Goal: Task Accomplishment & Management: Manage account settings

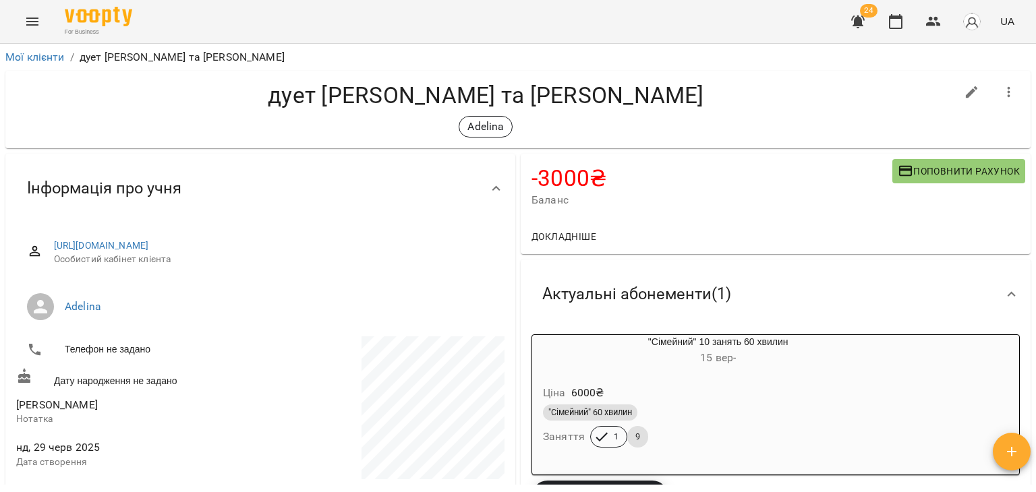
scroll to position [1, 0]
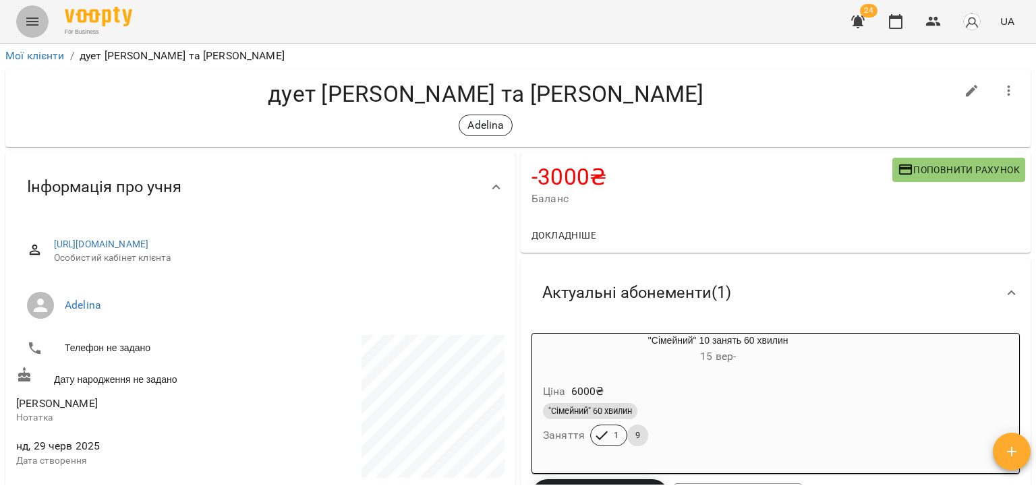
drag, startPoint x: 0, startPoint y: 0, endPoint x: 40, endPoint y: 20, distance: 45.0
click at [40, 20] on button "Menu" at bounding box center [32, 21] width 32 height 32
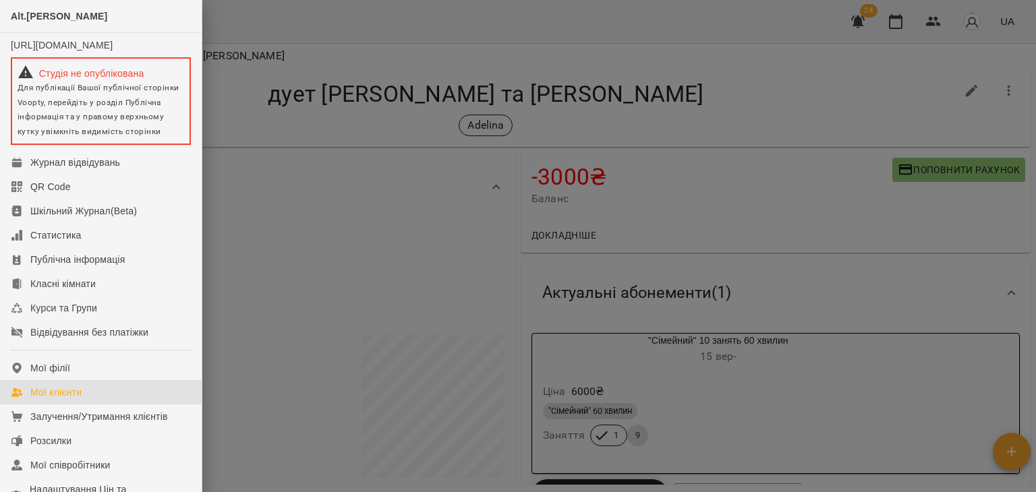
click at [75, 399] on div "Мої клієнти" at bounding box center [55, 392] width 51 height 13
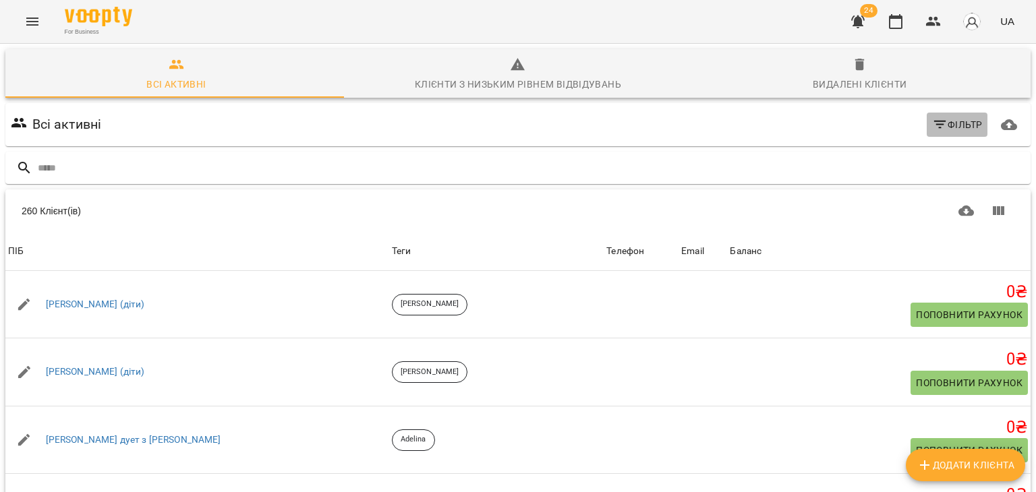
click at [937, 127] on icon "button" at bounding box center [940, 125] width 16 height 16
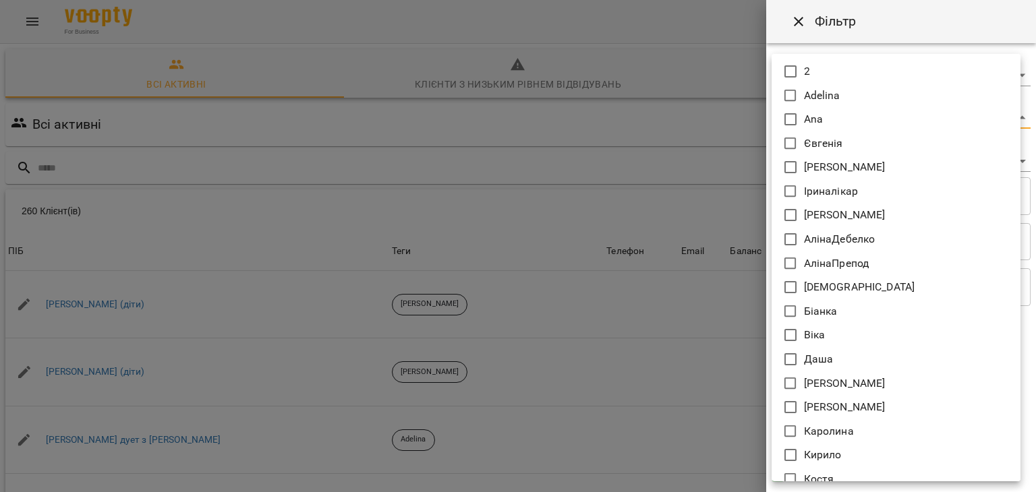
click at [820, 117] on body "For Business 24 UA Всі активні Клієнти з низьким рівнем відвідувань Видалені кл…" at bounding box center [518, 351] width 1036 height 702
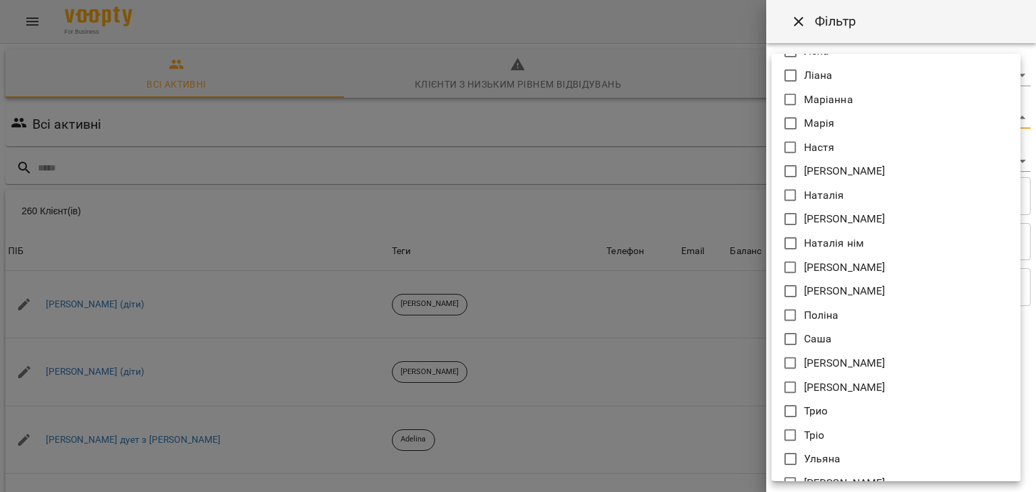
scroll to position [453, 0]
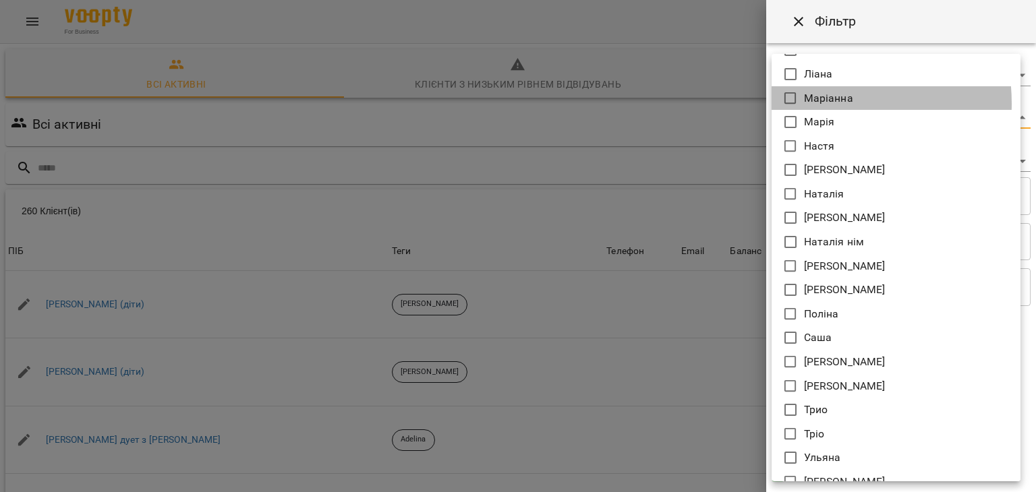
click at [809, 103] on p "Маріанна" at bounding box center [828, 98] width 49 height 16
type input "********"
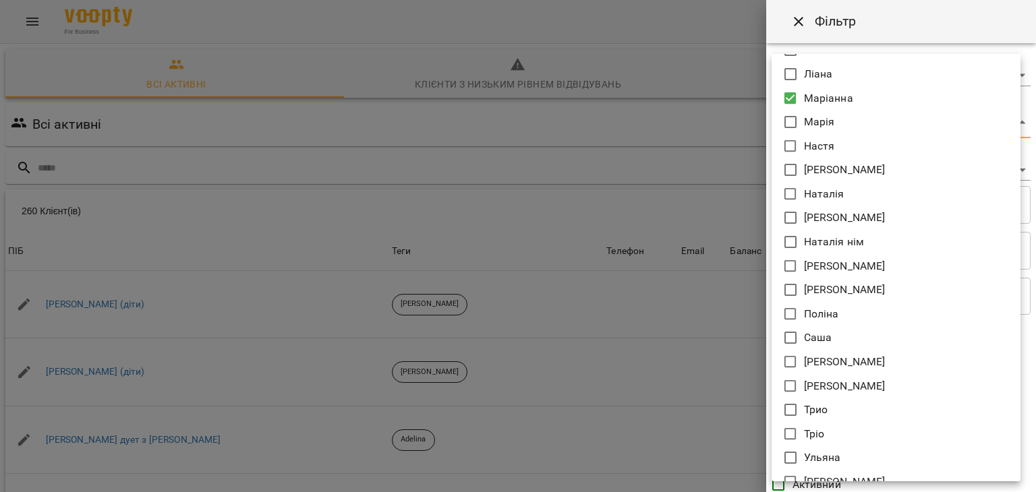
click at [681, 122] on div at bounding box center [518, 246] width 1036 height 492
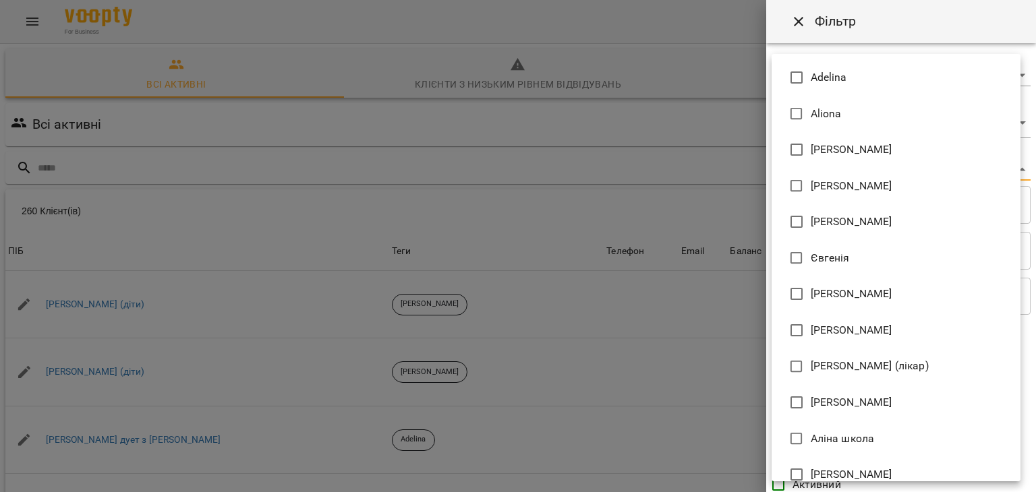
drag, startPoint x: 792, startPoint y: 163, endPoint x: 832, endPoint y: 281, distance: 124.8
click at [832, 281] on body "For Business 24 UA Всі активні Клієнти з низьким рівнем відвідувань Видалені кл…" at bounding box center [518, 351] width 1036 height 702
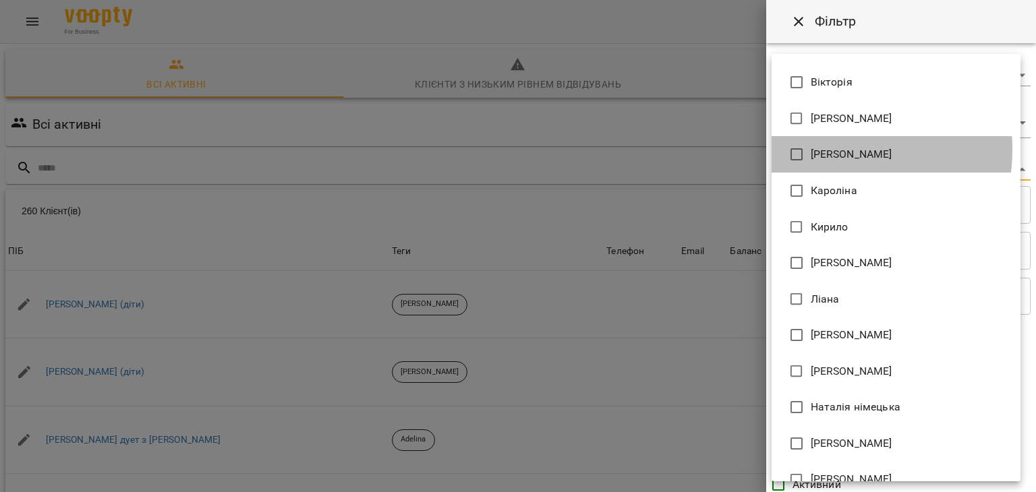
click at [817, 149] on span "Каракач Маріанна" at bounding box center [852, 154] width 82 height 16
type input "**********"
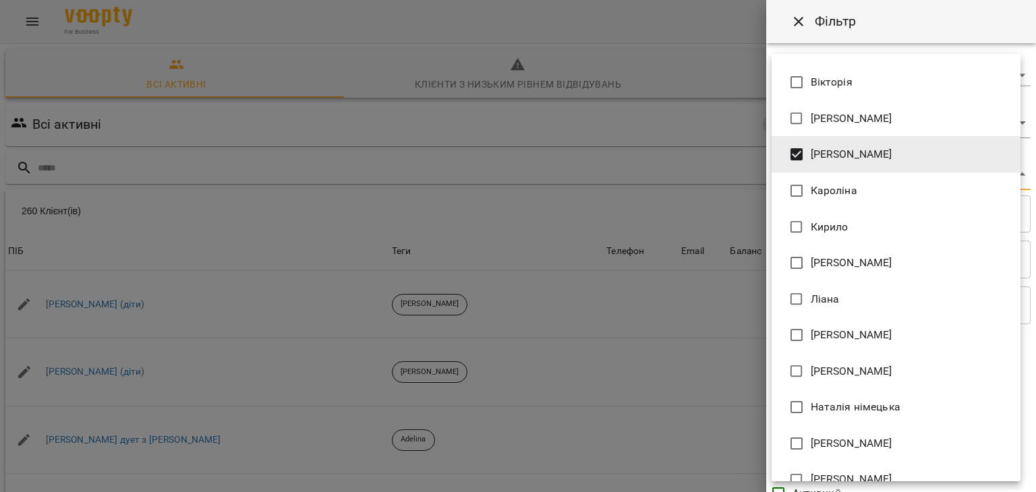
click at [664, 192] on div at bounding box center [518, 246] width 1036 height 492
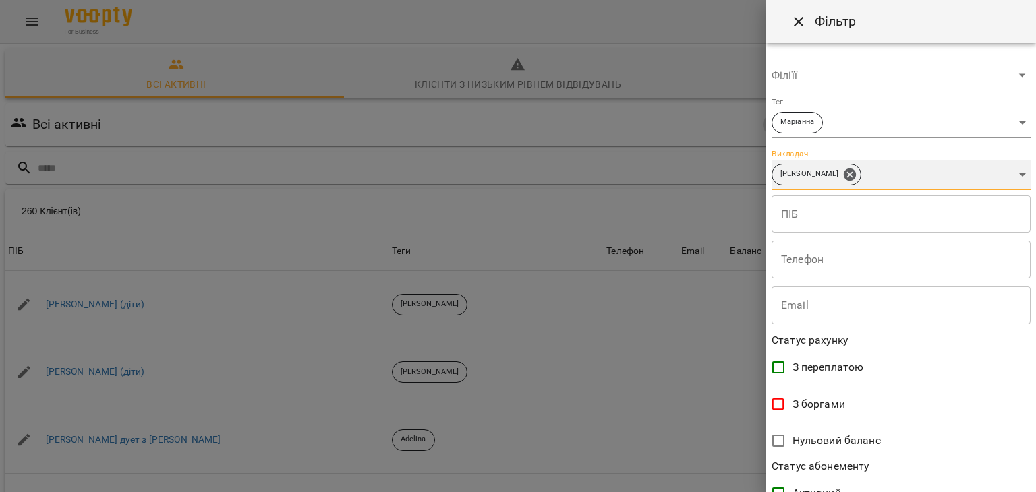
scroll to position [277, 0]
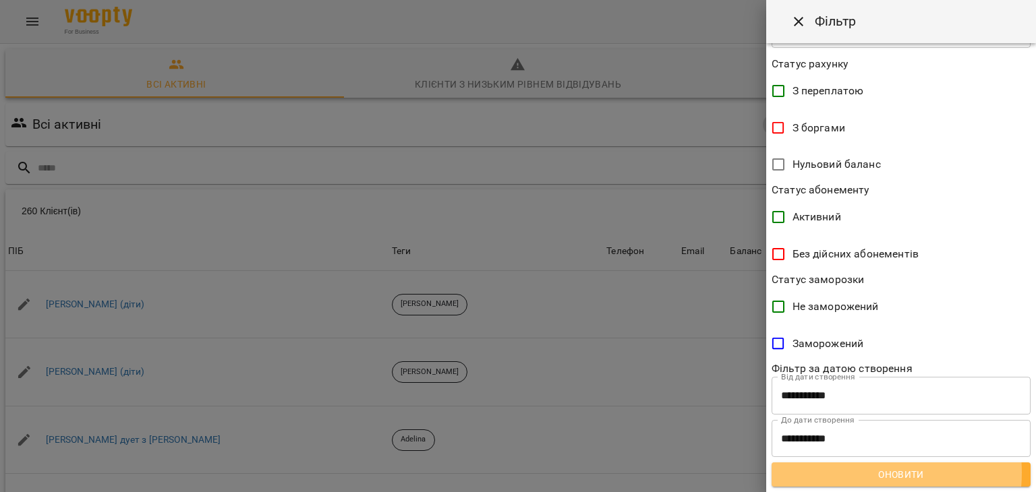
click at [865, 473] on span "Оновити" at bounding box center [900, 475] width 237 height 16
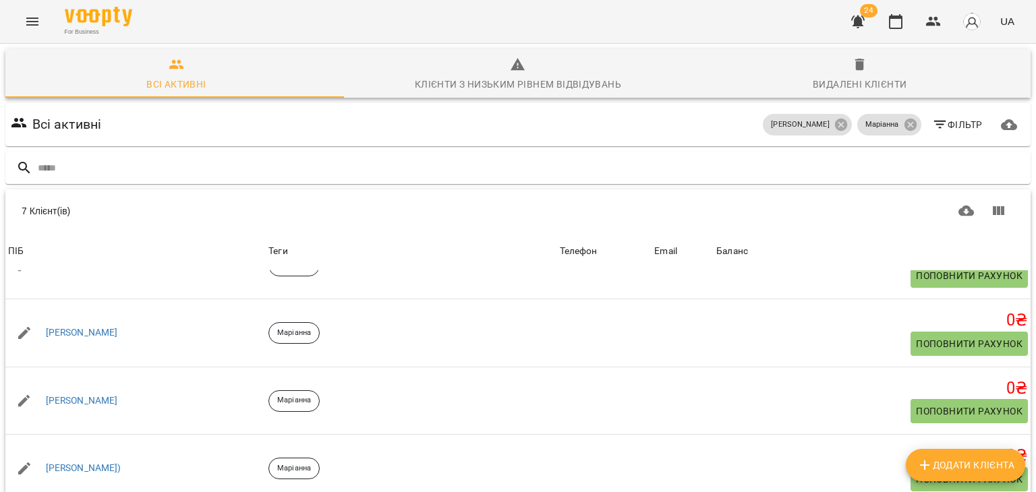
scroll to position [107, 0]
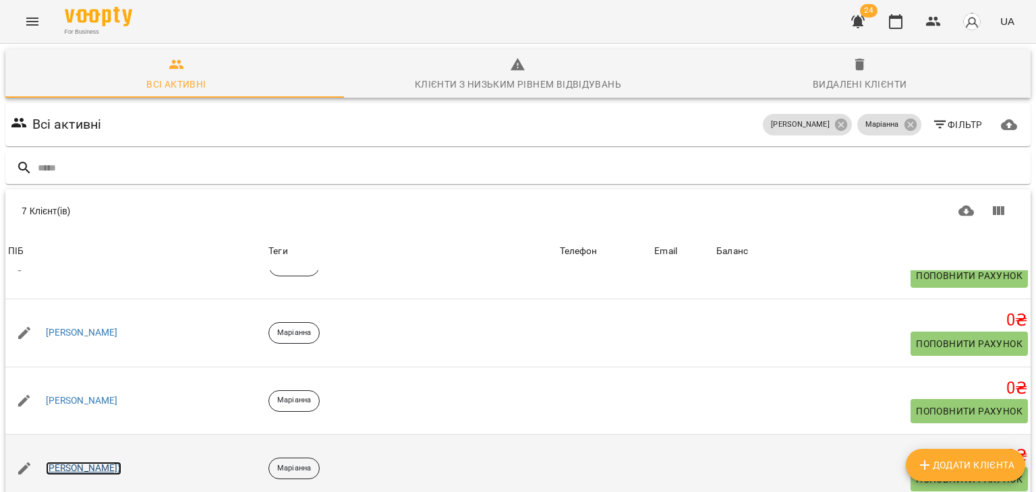
click at [65, 462] on link "Катерина)" at bounding box center [84, 468] width 76 height 13
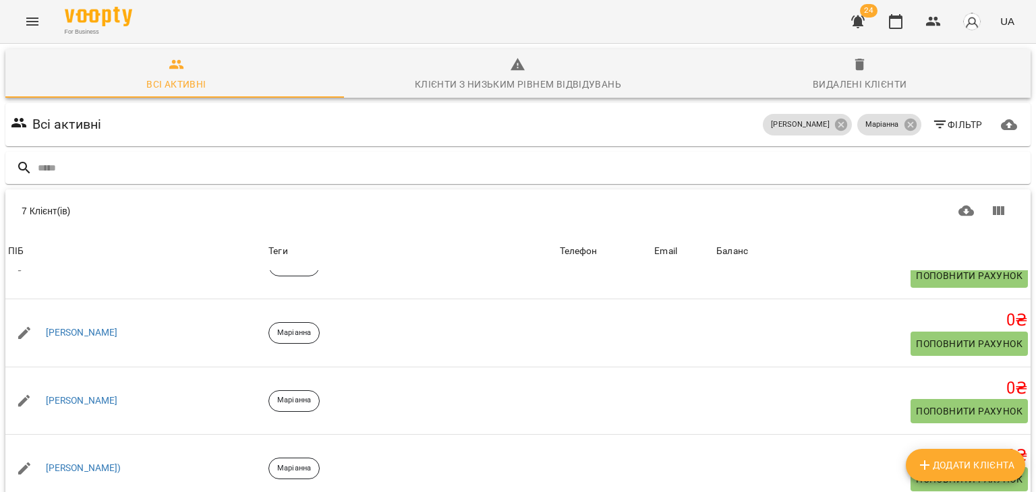
scroll to position [107, 0]
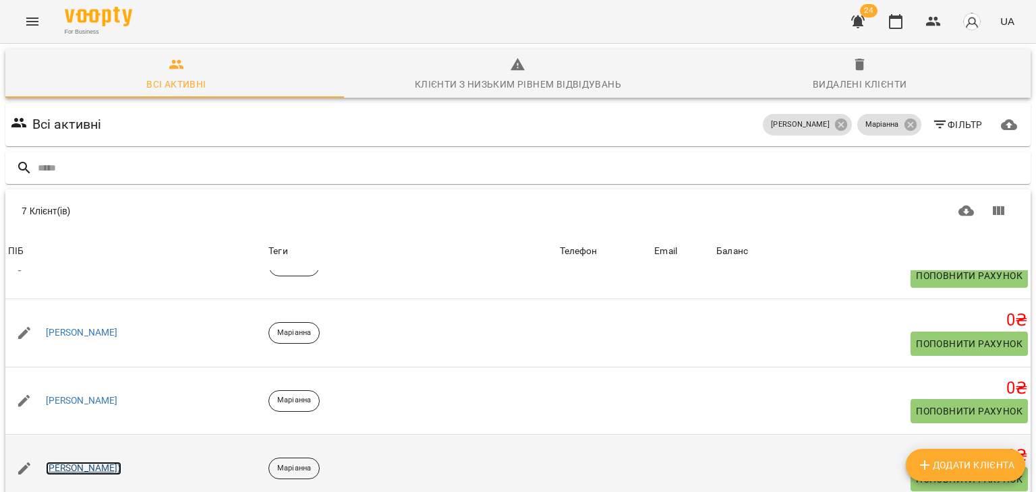
click at [69, 462] on link "Катерина)" at bounding box center [84, 468] width 76 height 13
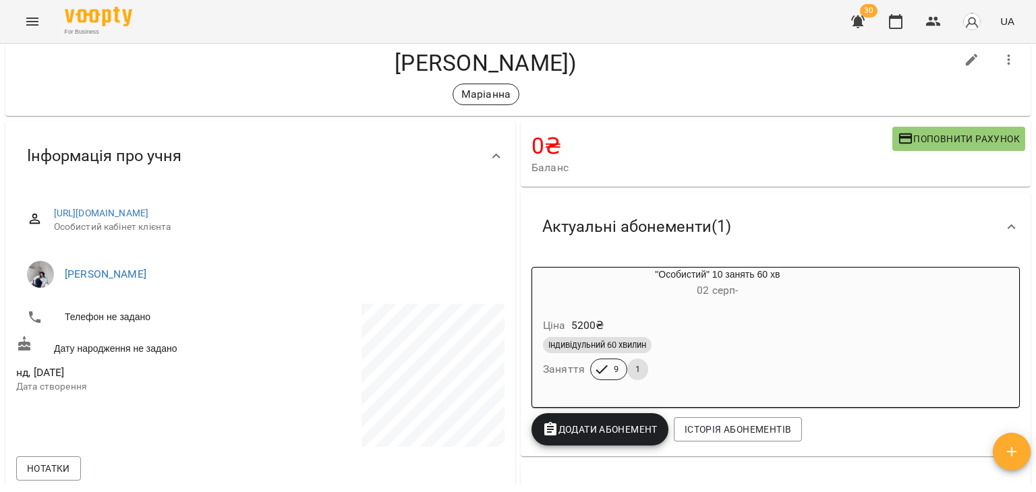
scroll to position [32, 0]
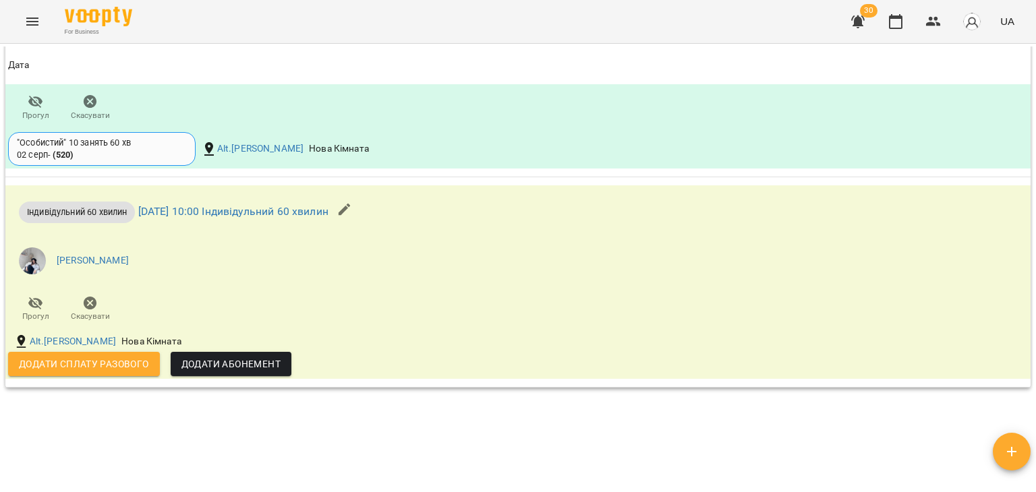
scroll to position [1115, 0]
click at [361, 219] on button "button" at bounding box center [345, 209] width 32 height 32
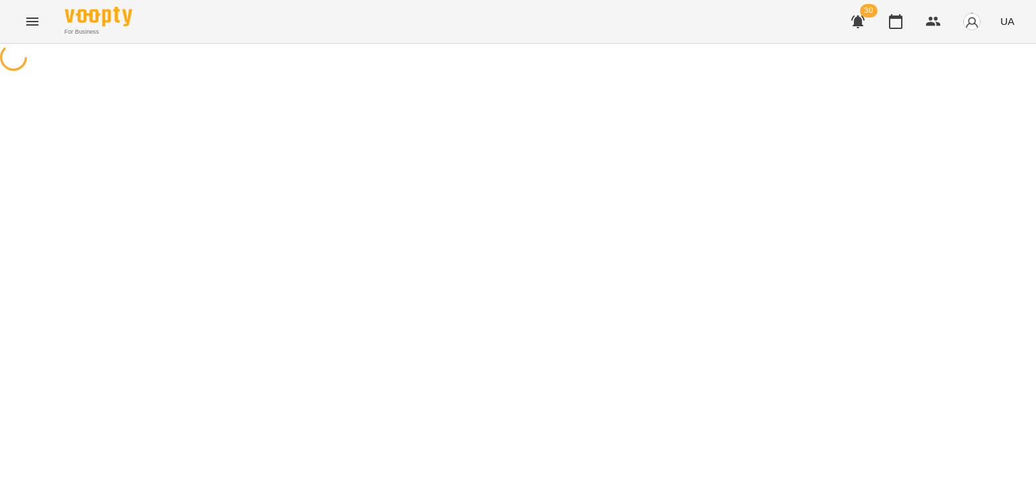
select select "**********"
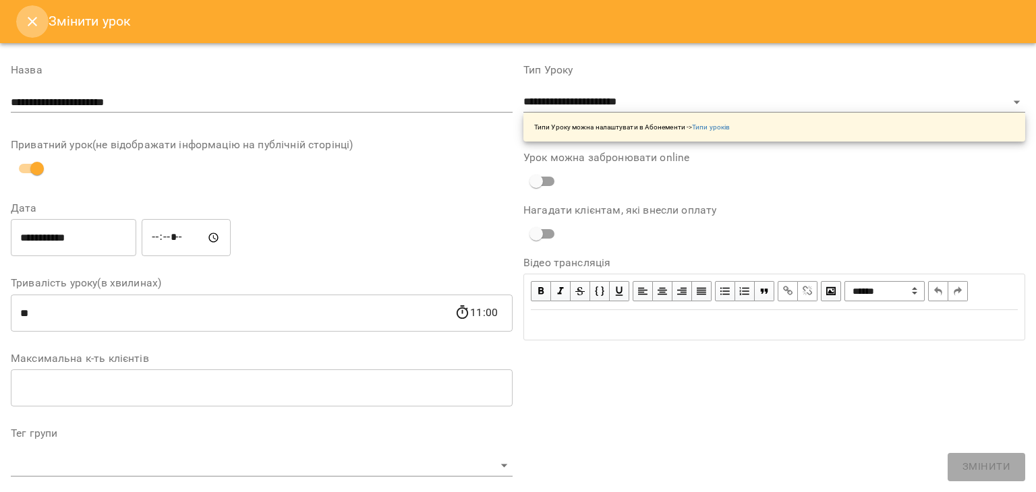
click at [30, 22] on icon "Close" at bounding box center [32, 21] width 9 height 9
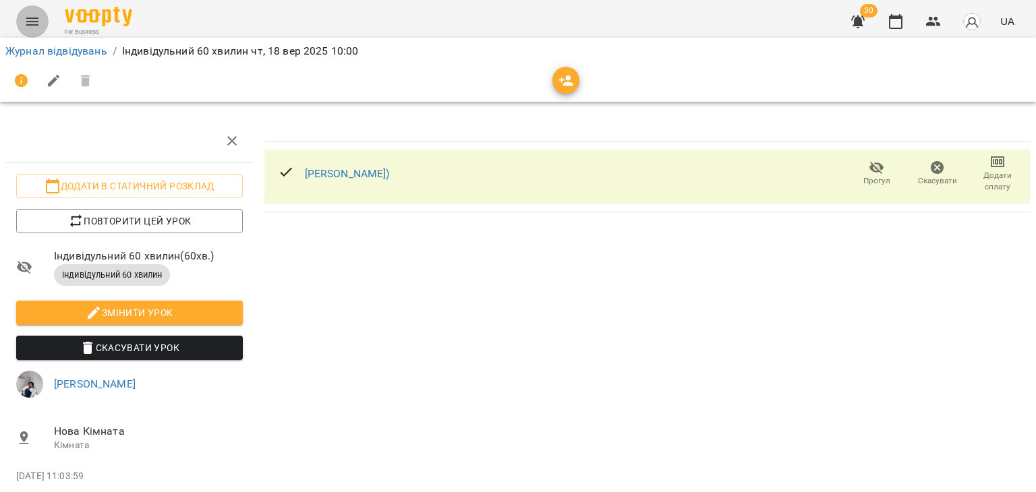
click at [26, 21] on icon "Menu" at bounding box center [32, 22] width 12 height 8
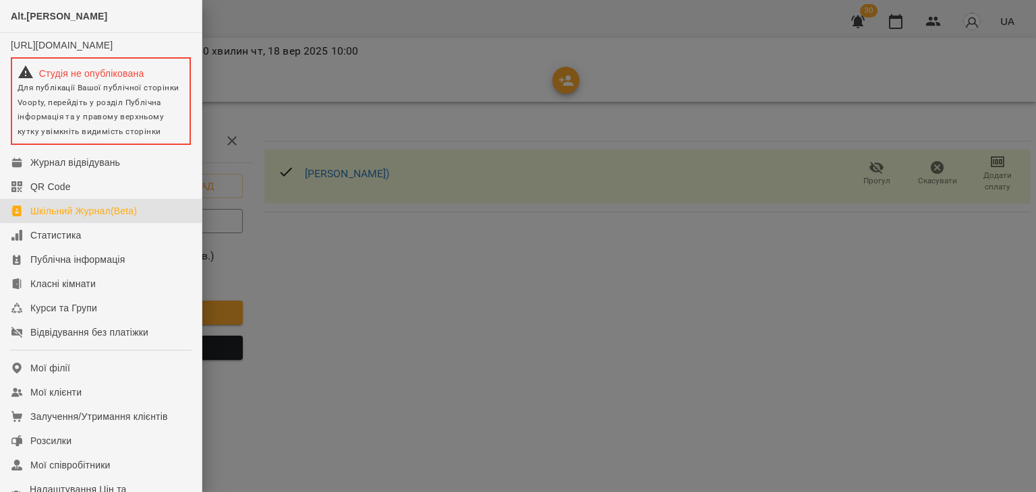
click at [119, 216] on div "Шкільний Журнал(Beta)" at bounding box center [83, 210] width 107 height 13
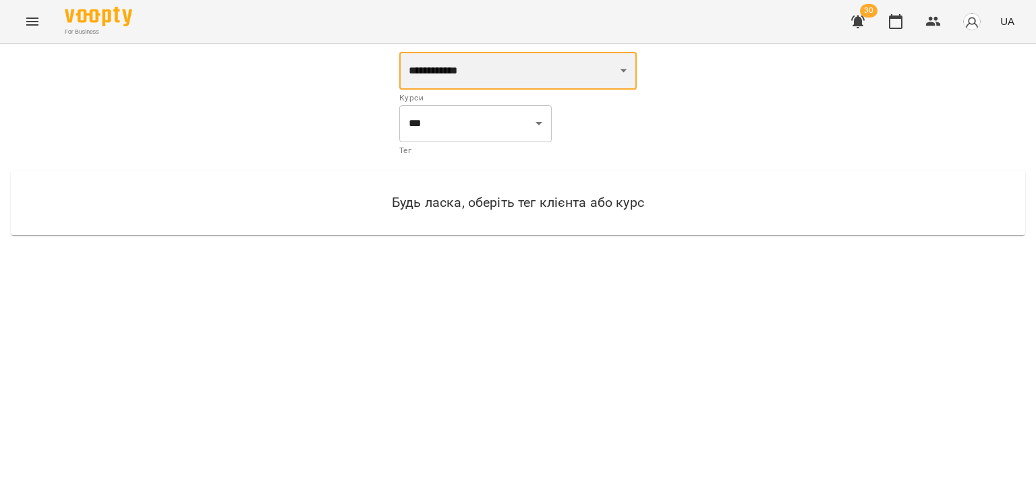
click at [586, 72] on select "**********" at bounding box center [517, 71] width 237 height 38
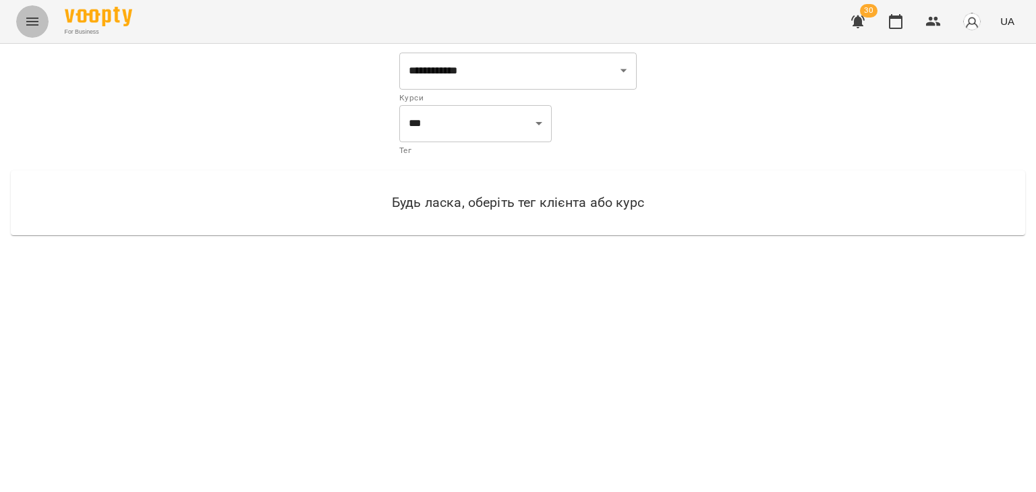
click at [22, 20] on button "Menu" at bounding box center [32, 21] width 32 height 32
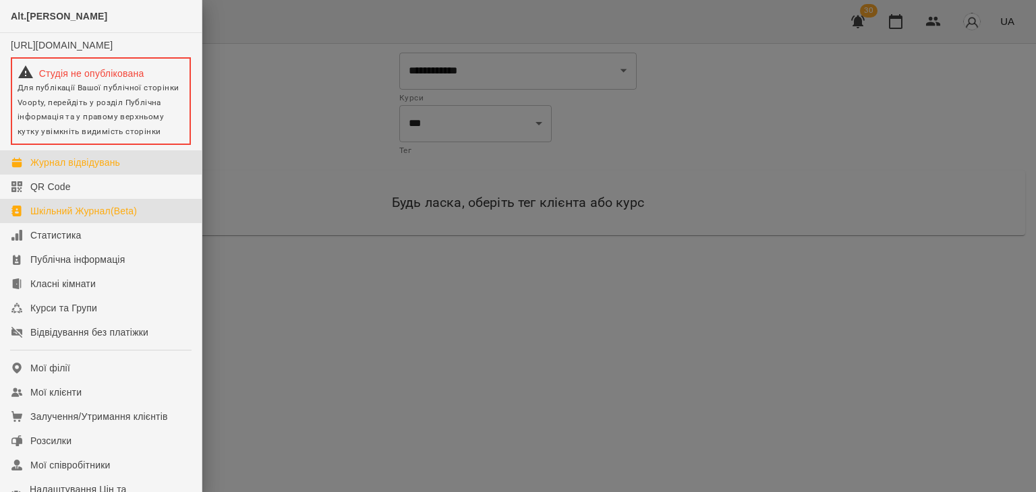
click at [72, 169] on div "Журнал відвідувань" at bounding box center [75, 162] width 90 height 13
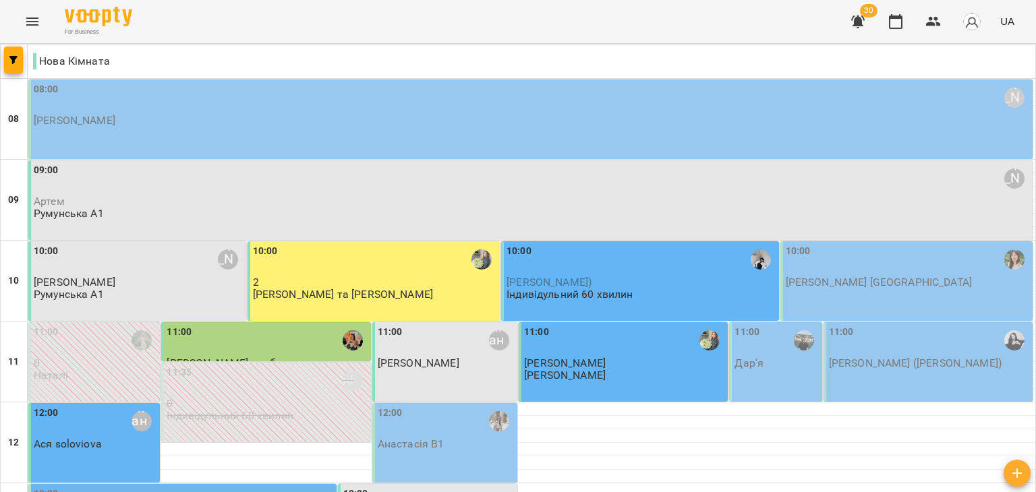
click at [596, 244] on div "10:00" at bounding box center [641, 259] width 269 height 31
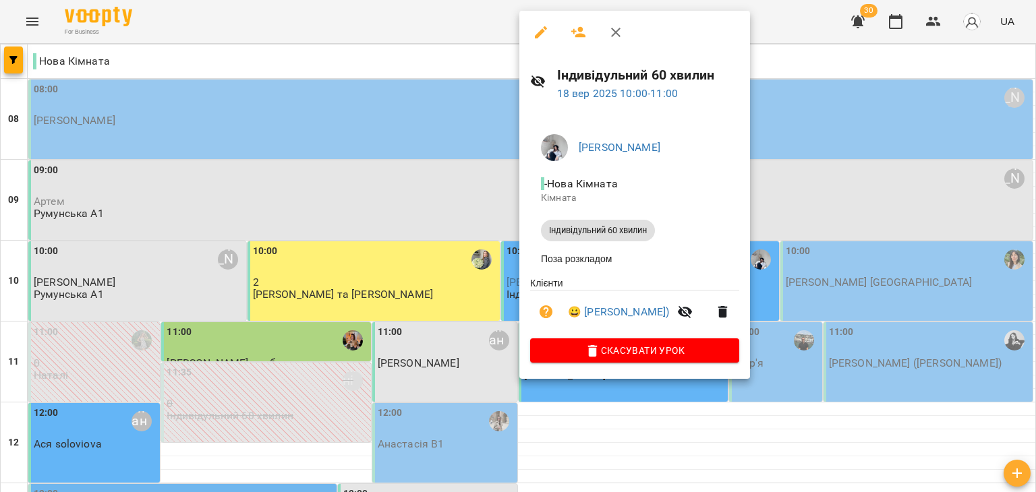
click at [816, 255] on div at bounding box center [518, 246] width 1036 height 492
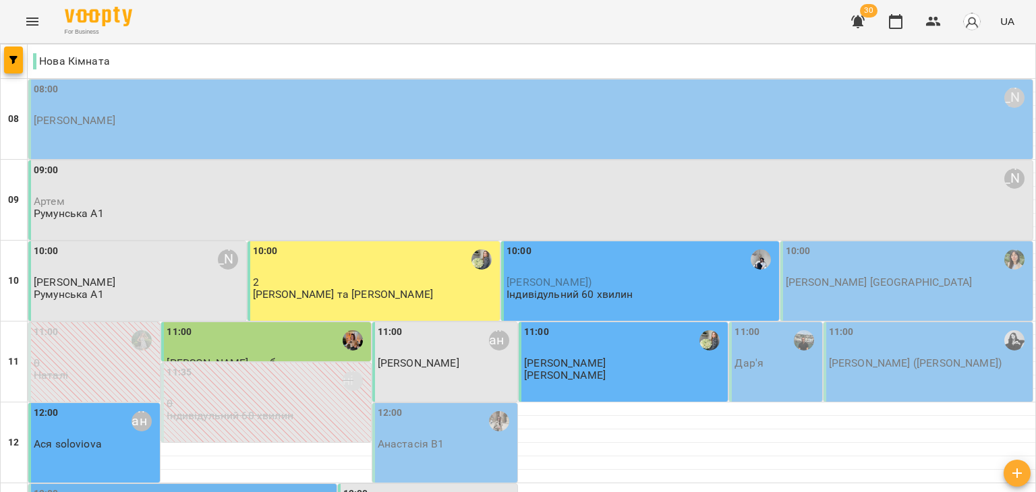
scroll to position [54, 0]
click at [686, 244] on div "10:00 Катерина) Індивідульний 60 хвилин" at bounding box center [641, 272] width 269 height 57
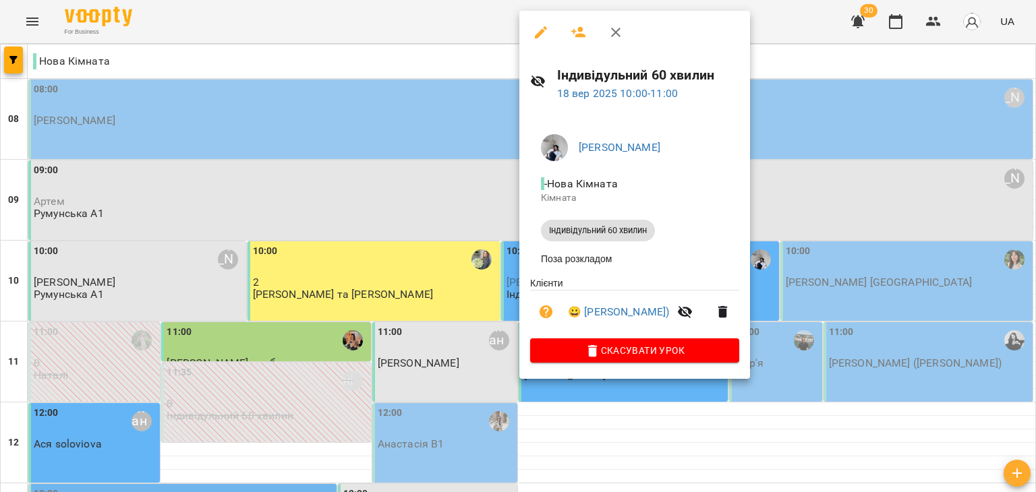
click at [861, 217] on div at bounding box center [518, 246] width 1036 height 492
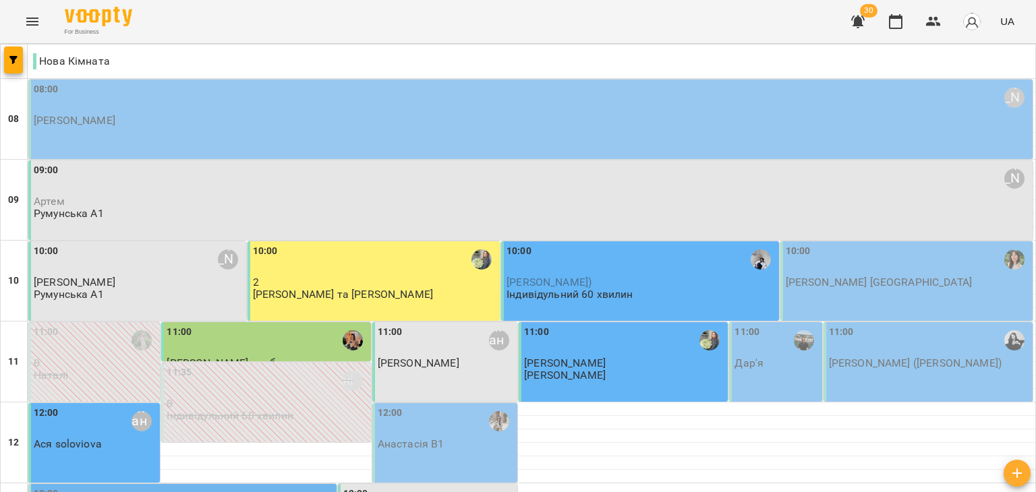
click at [416, 277] on p "2" at bounding box center [375, 282] width 245 height 11
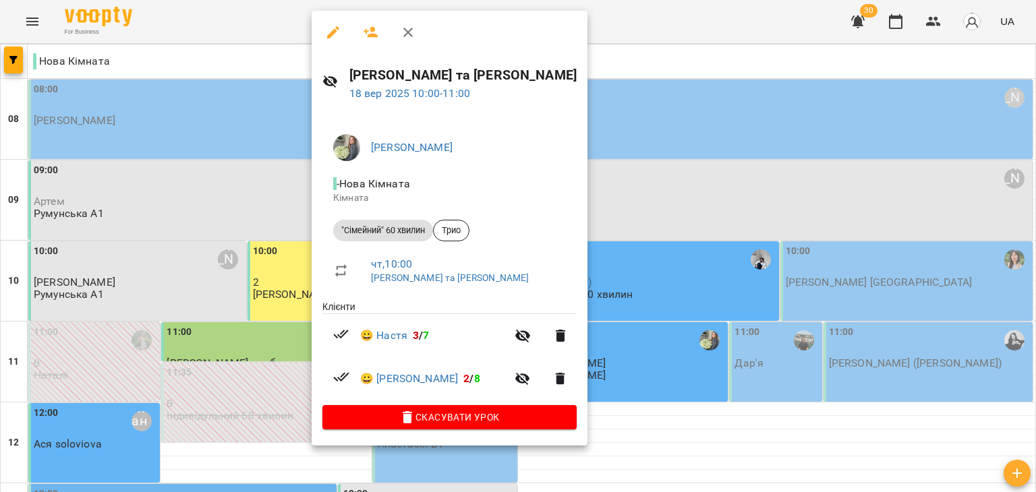
click at [691, 214] on div at bounding box center [518, 246] width 1036 height 492
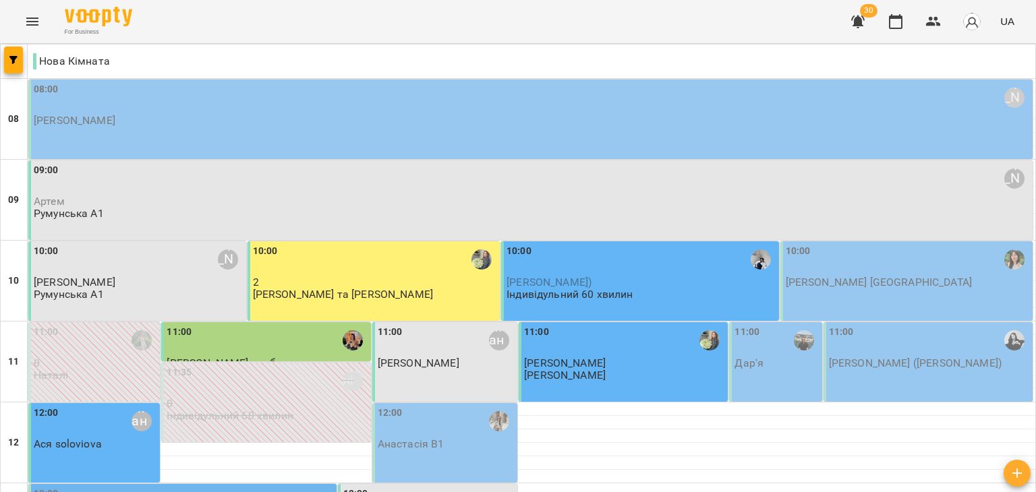
click at [638, 244] on div "10:00" at bounding box center [641, 259] width 269 height 31
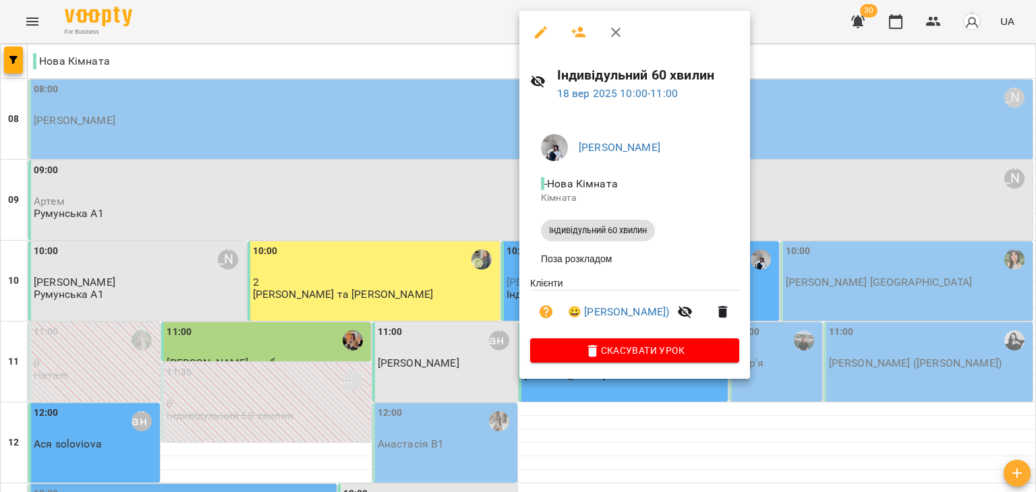
click at [534, 25] on icon "button" at bounding box center [541, 32] width 16 height 16
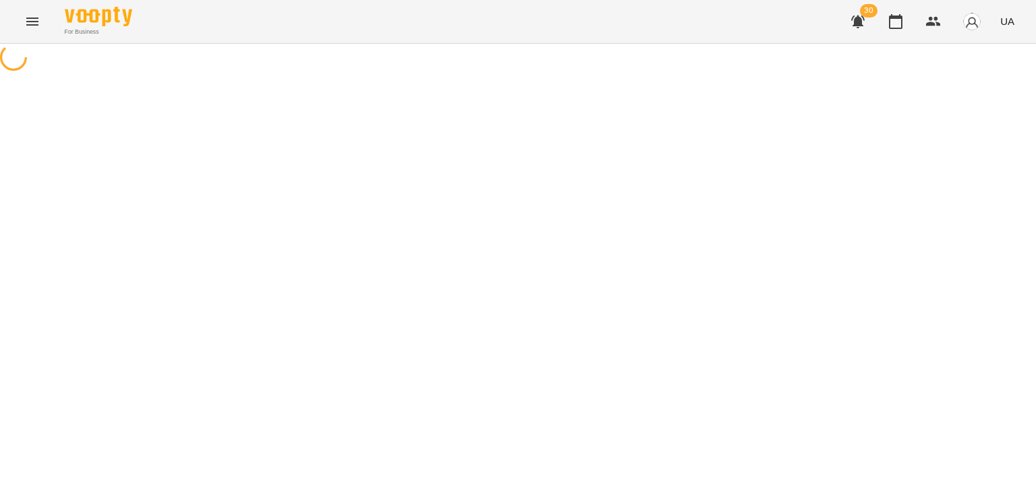
select select "**********"
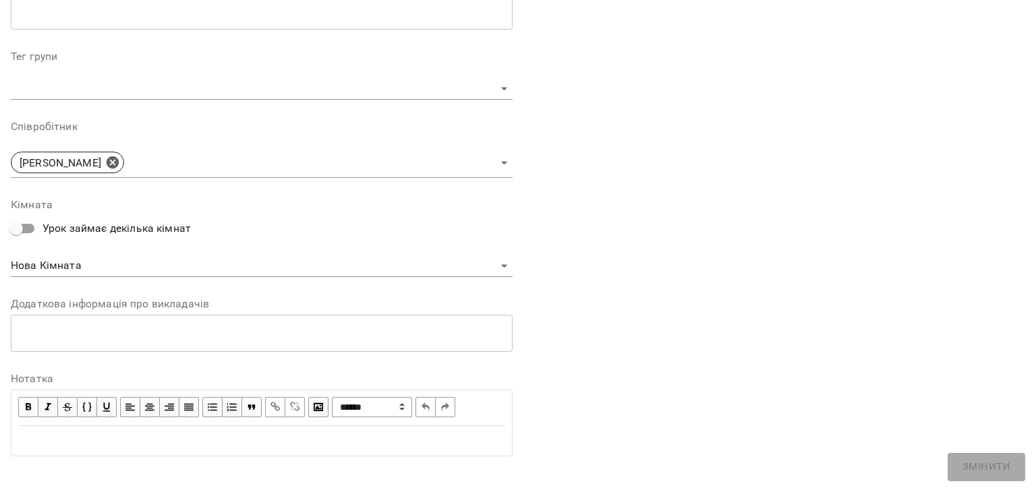
scroll to position [389, 0]
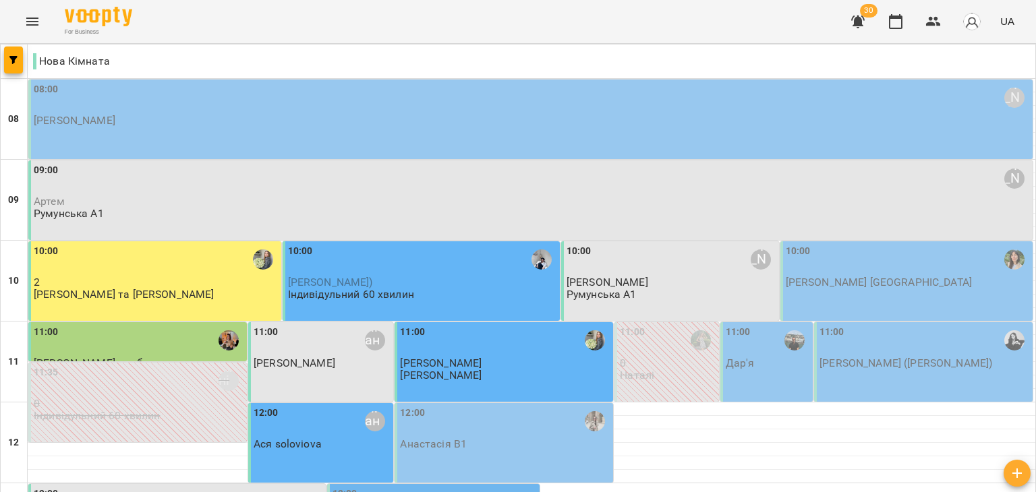
scroll to position [57, 0]
click at [308, 244] on div "10:00" at bounding box center [422, 260] width 269 height 32
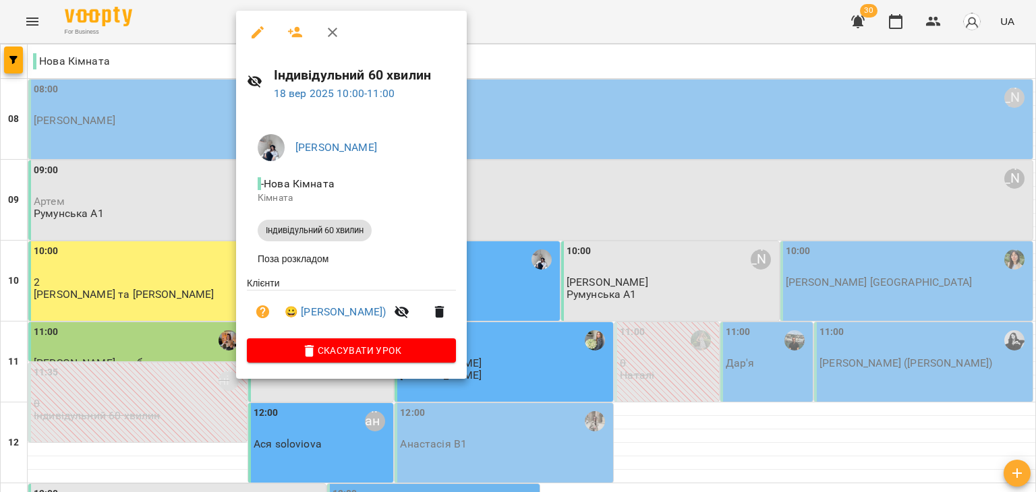
click at [627, 125] on div at bounding box center [518, 246] width 1036 height 492
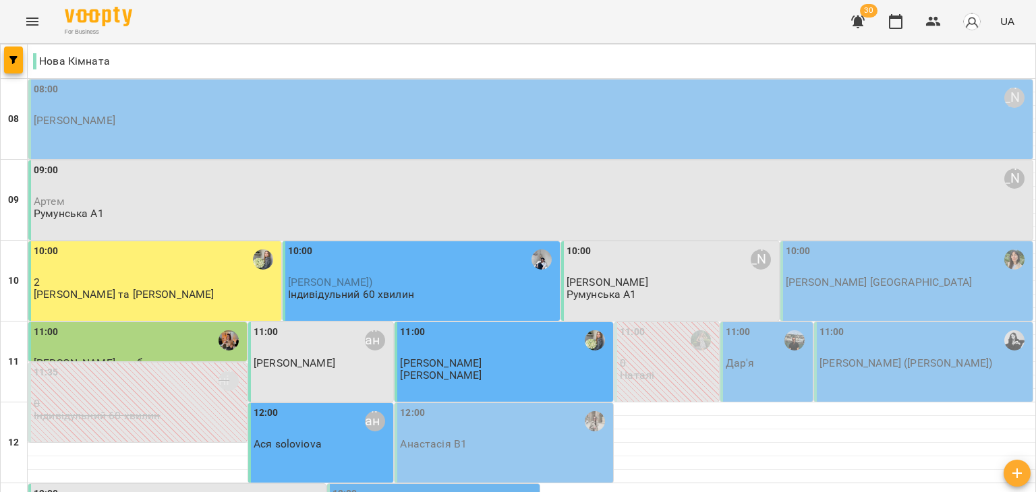
click at [413, 244] on div "10:00" at bounding box center [422, 260] width 269 height 32
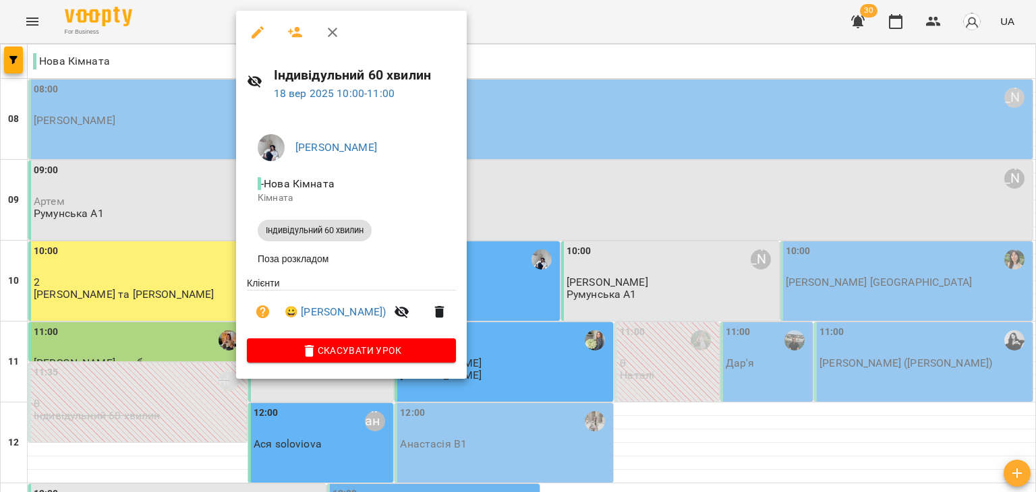
click at [30, 13] on div at bounding box center [518, 246] width 1036 height 492
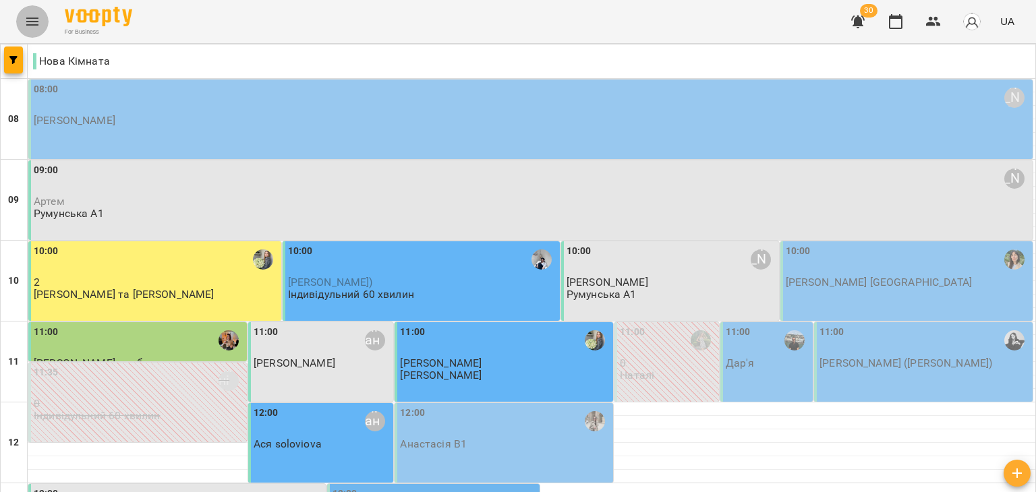
click at [32, 15] on icon "Menu" at bounding box center [32, 21] width 16 height 16
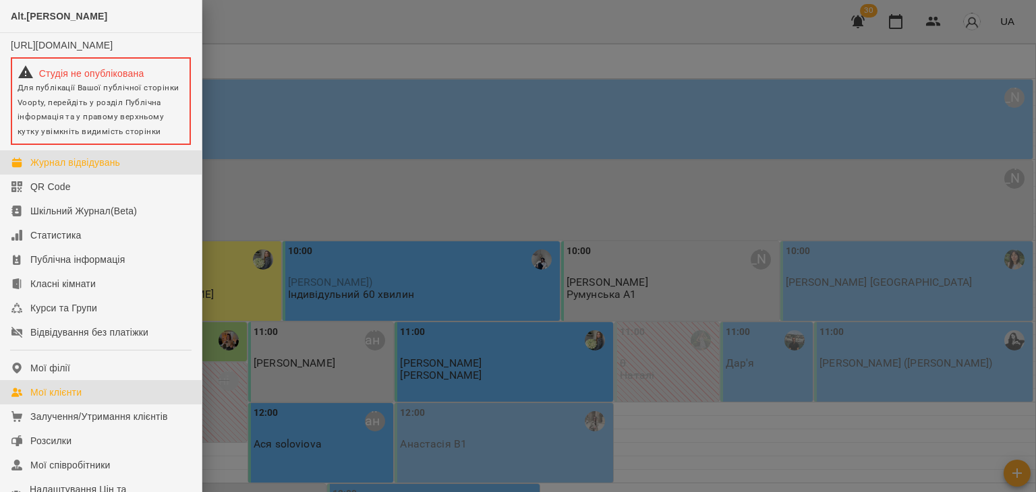
click at [69, 399] on div "Мої клієнти" at bounding box center [55, 392] width 51 height 13
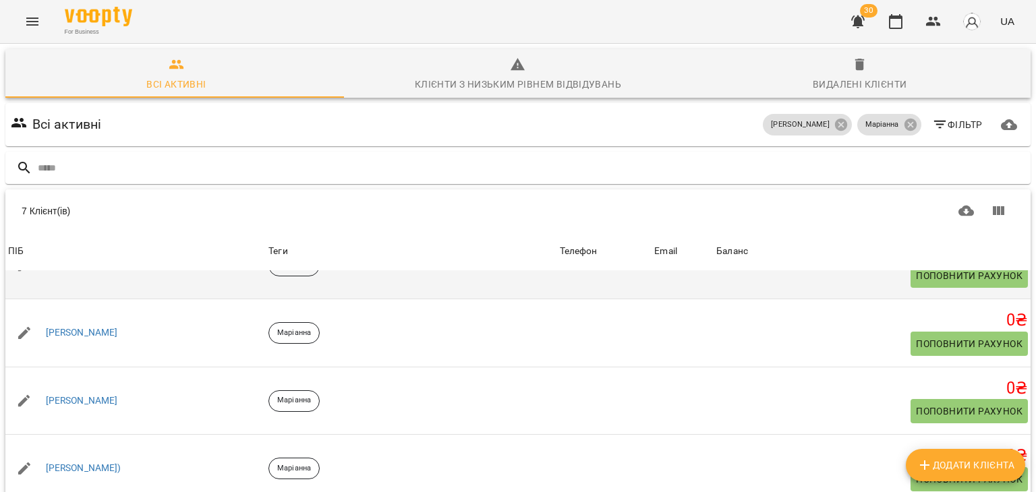
scroll to position [107, 0]
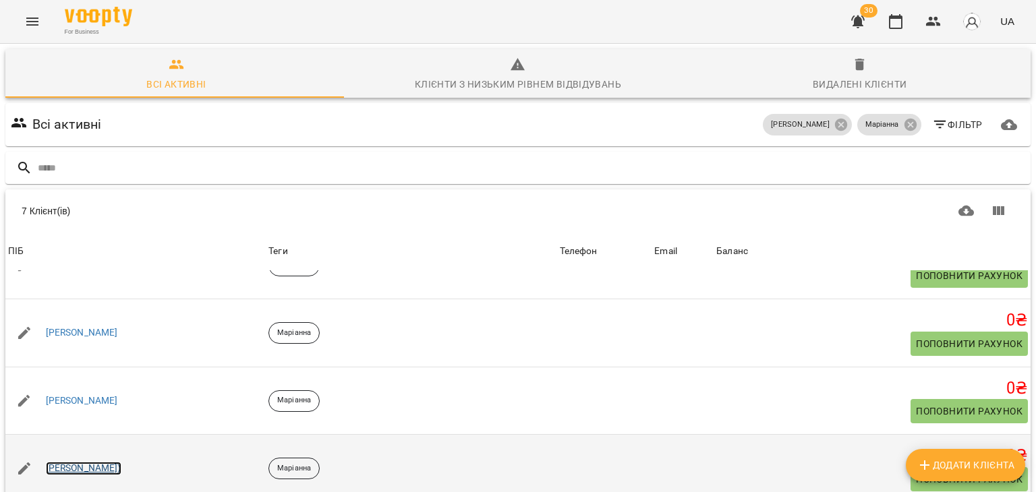
click at [66, 462] on link "[PERSON_NAME])" at bounding box center [84, 468] width 76 height 13
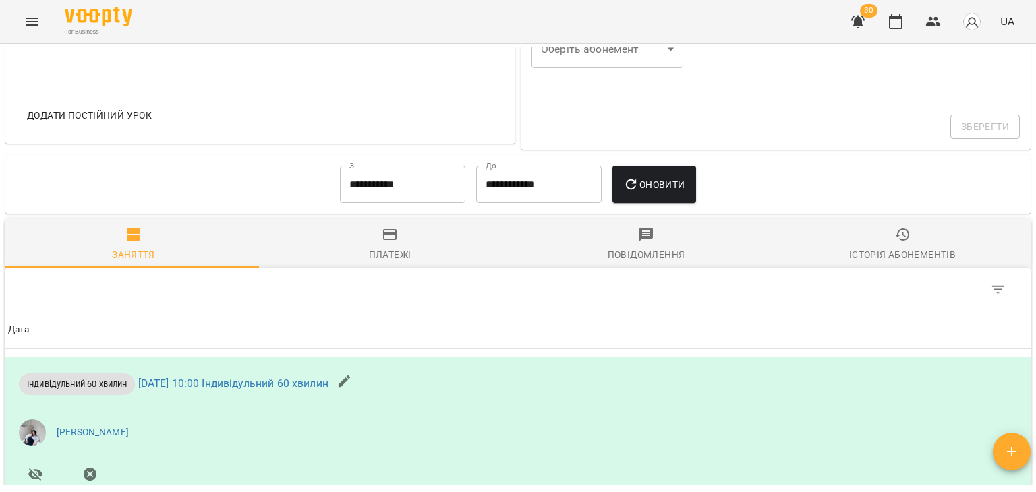
scroll to position [540, 0]
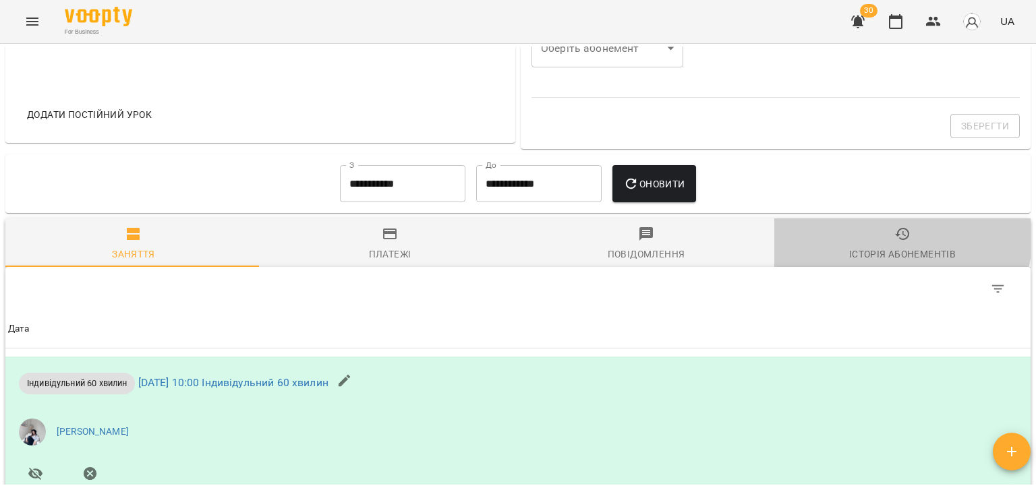
click at [885, 239] on span "Історія абонементів" at bounding box center [902, 244] width 240 height 36
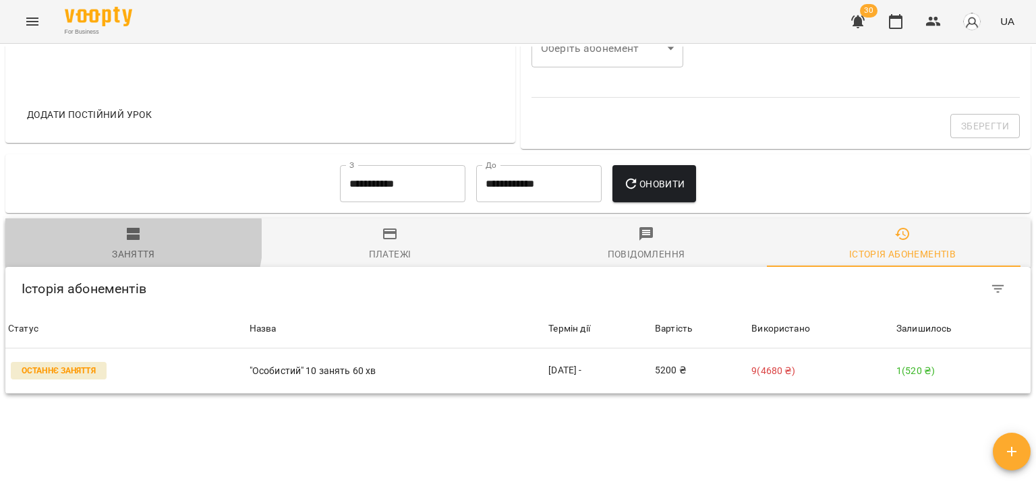
click at [132, 240] on icon "button" at bounding box center [133, 234] width 13 height 12
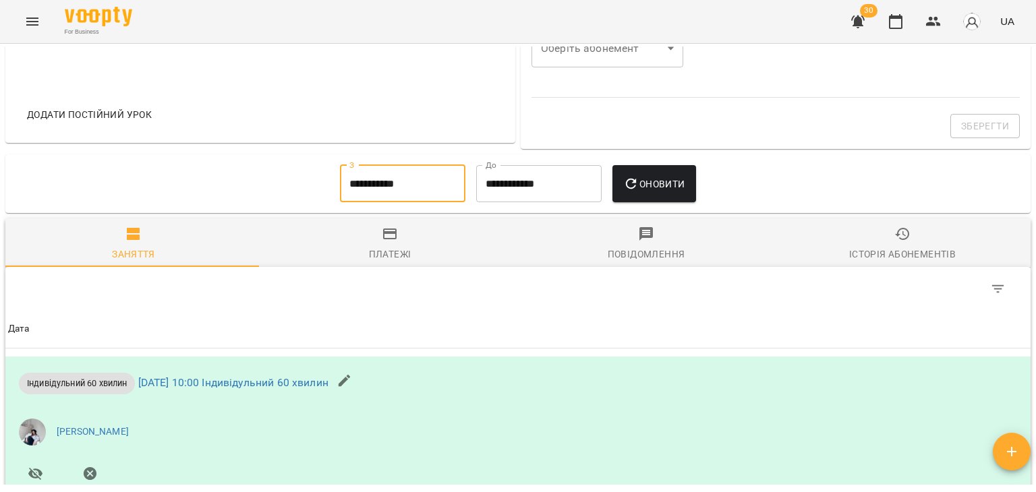
click at [366, 203] on input "**********" at bounding box center [402, 184] width 125 height 38
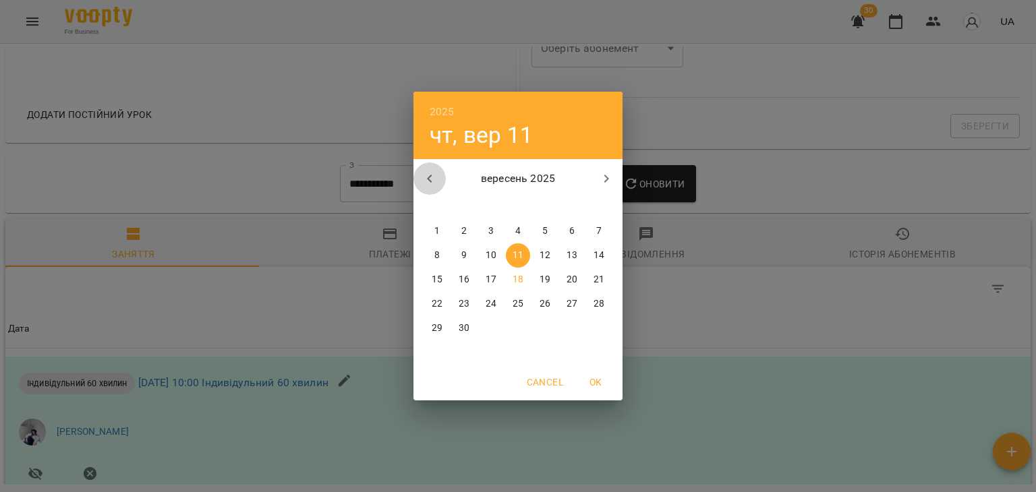
click at [438, 184] on button "button" at bounding box center [430, 179] width 32 height 32
click at [610, 169] on button "button" at bounding box center [606, 179] width 32 height 32
click at [548, 301] on p "25" at bounding box center [545, 303] width 11 height 13
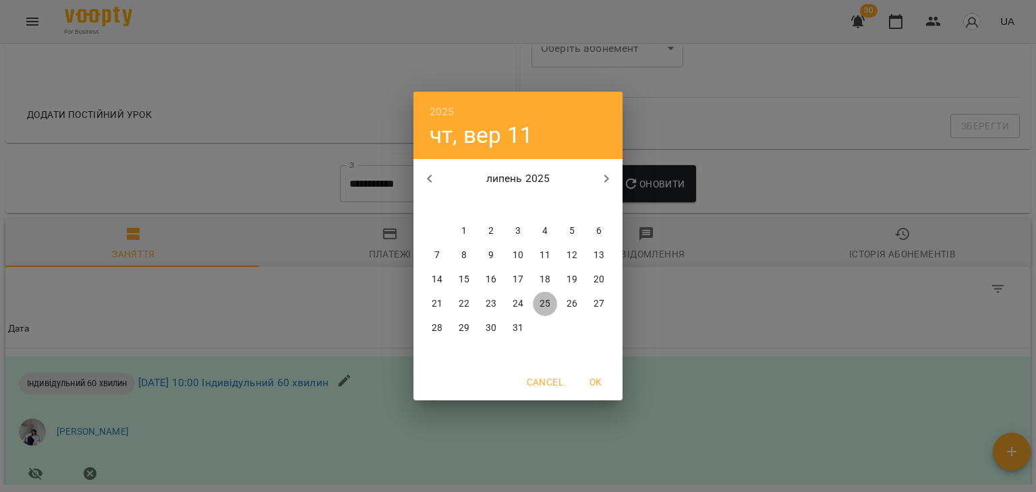
type input "**********"
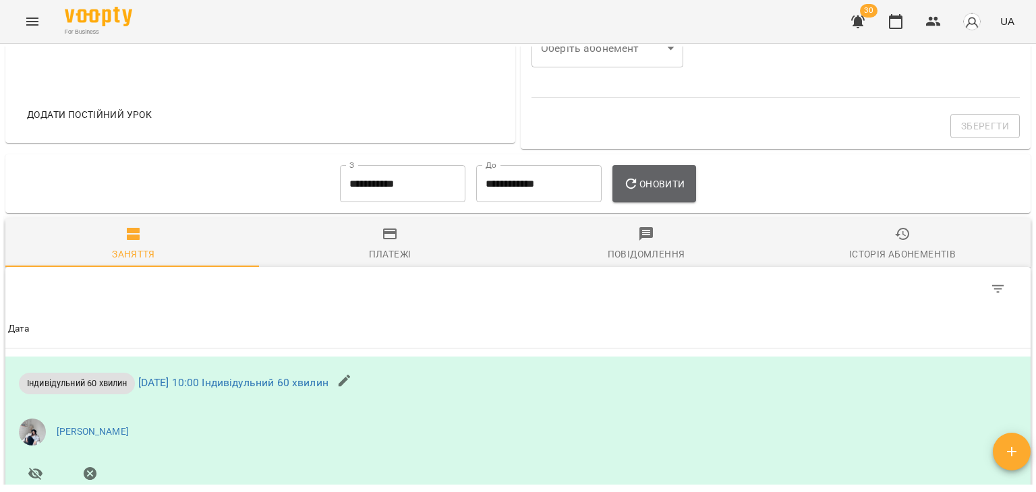
click at [639, 190] on icon "button" at bounding box center [631, 184] width 16 height 16
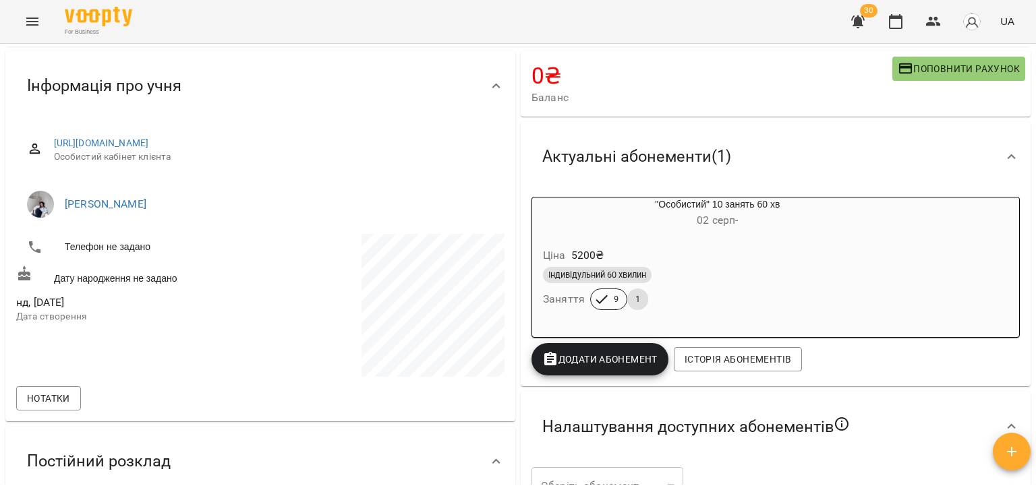
scroll to position [95, 0]
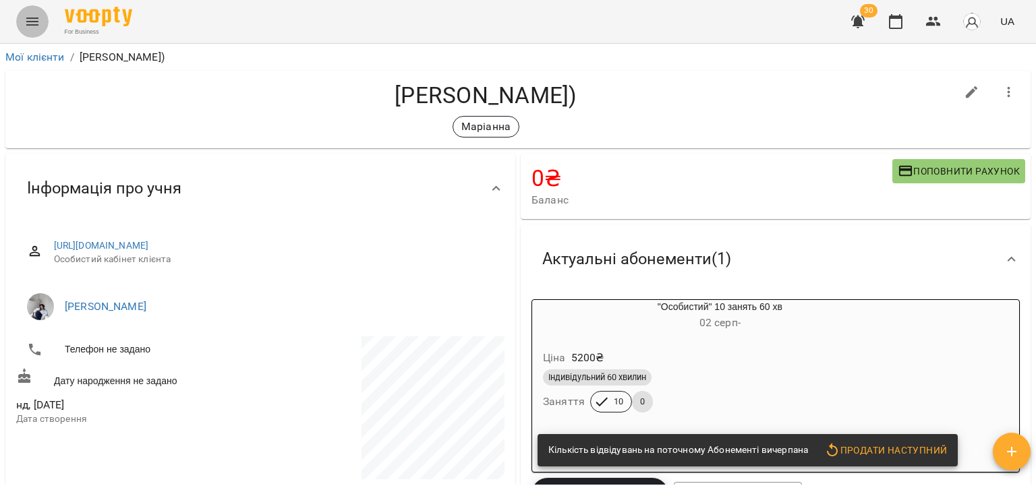
click at [27, 26] on icon "Menu" at bounding box center [32, 21] width 16 height 16
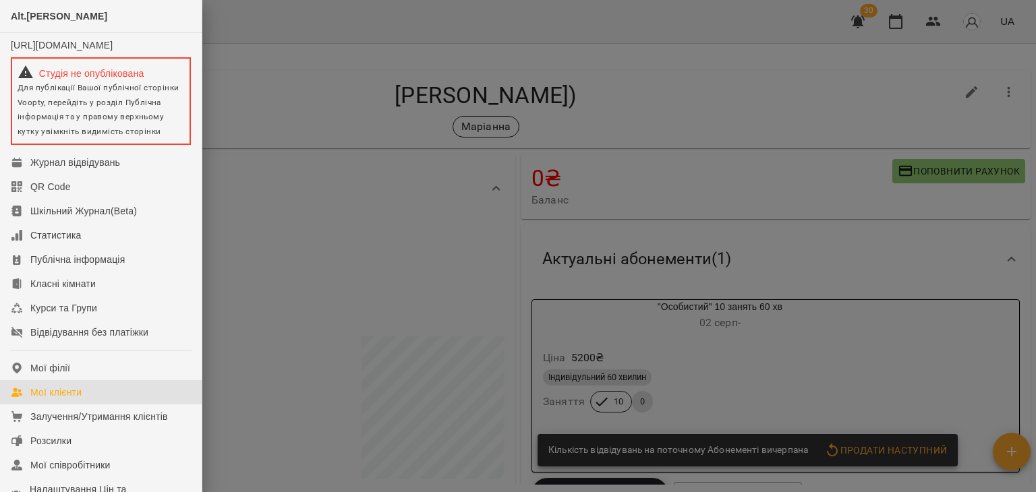
click at [105, 402] on link "Мої клієнти" at bounding box center [101, 392] width 202 height 24
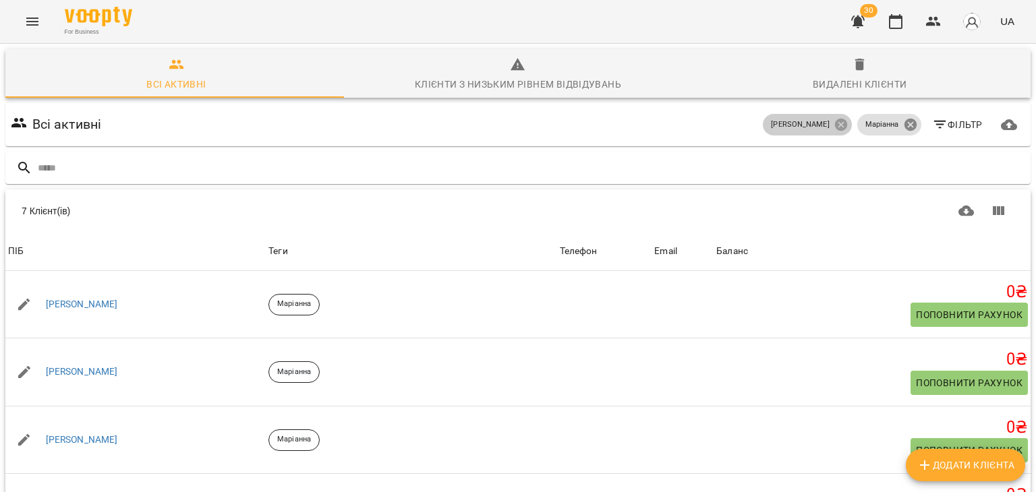
drag, startPoint x: 830, startPoint y: 132, endPoint x: 899, endPoint y: 125, distance: 68.4
click at [899, 125] on div "Каракач Маріанна Маріанна Фільтр" at bounding box center [894, 125] width 268 height 38
click at [904, 125] on icon at bounding box center [910, 125] width 12 height 12
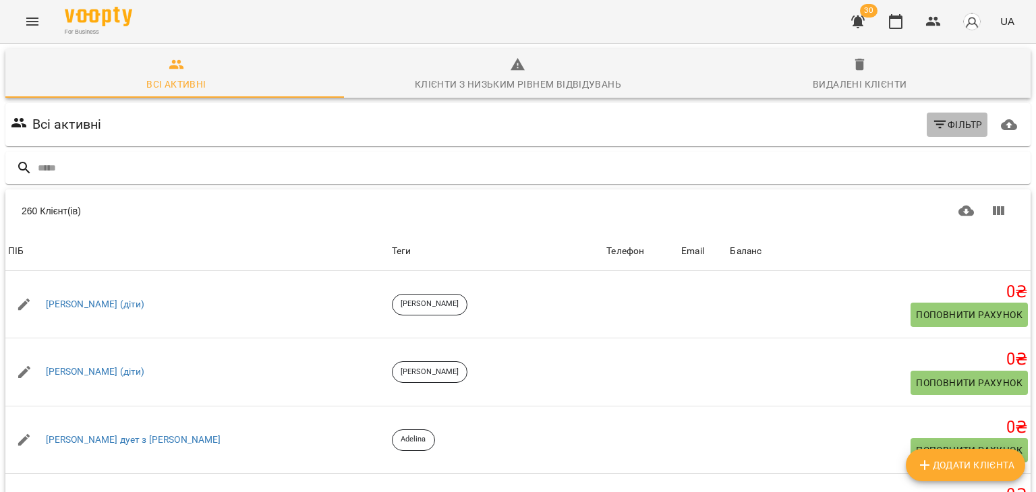
click at [946, 125] on span "Фільтр" at bounding box center [957, 125] width 51 height 16
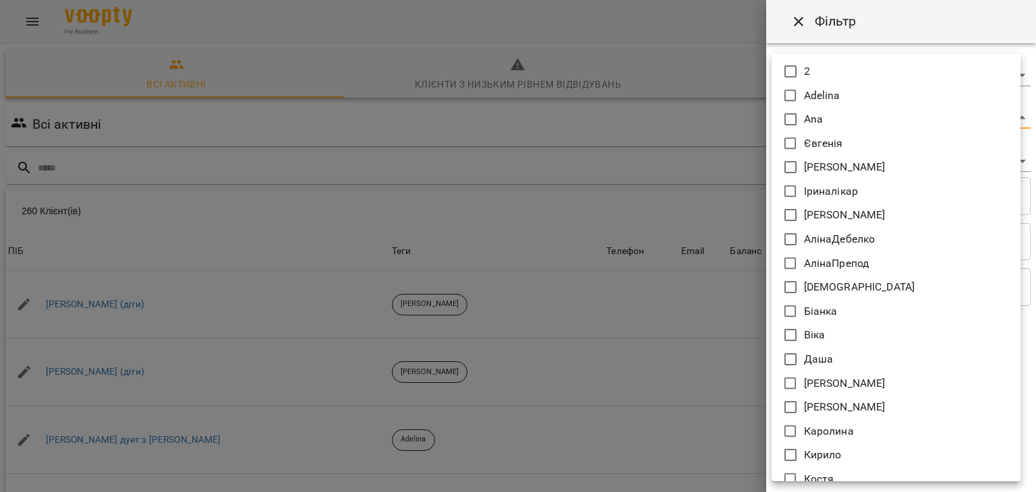
click at [823, 111] on body "For Business 30 UA Всі активні Клієнти з низьким рівнем відвідувань Видалені кл…" at bounding box center [518, 351] width 1036 height 702
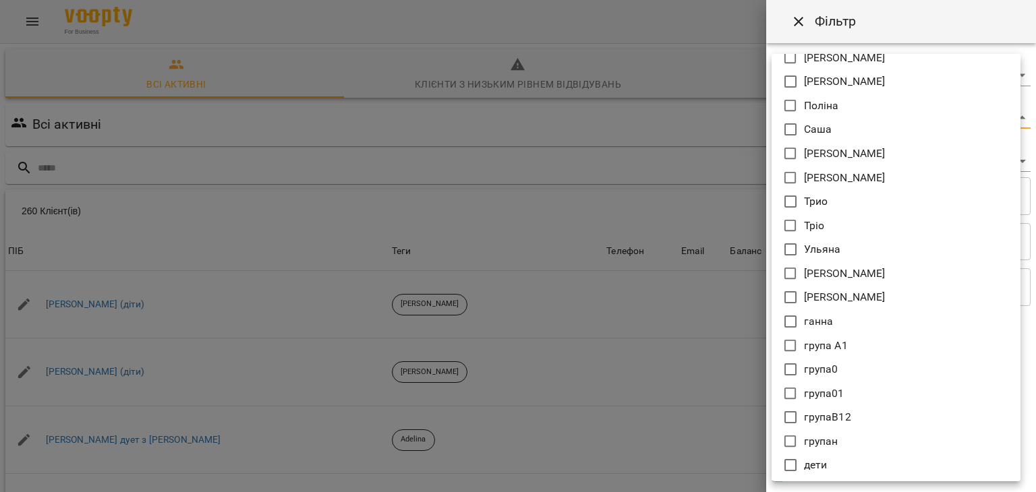
scroll to position [592, 0]
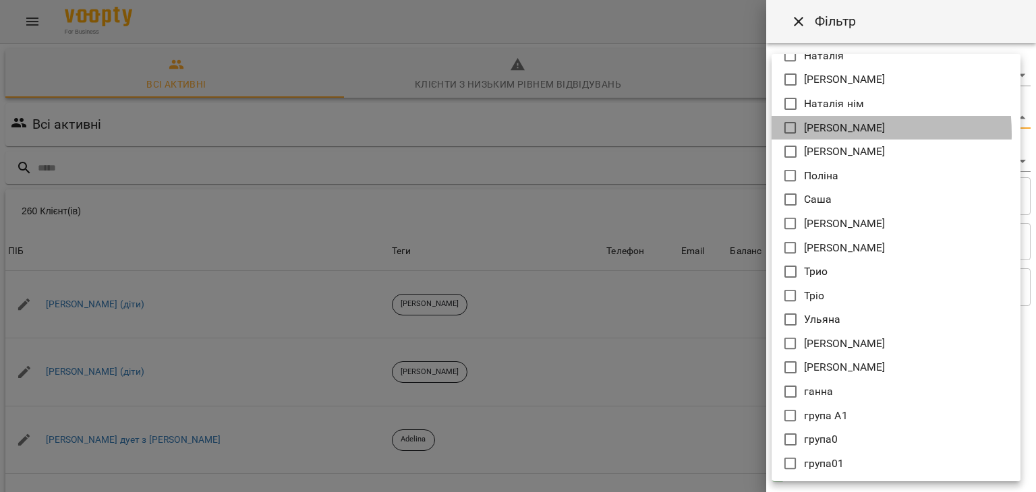
click at [806, 134] on p "[PERSON_NAME]" at bounding box center [845, 128] width 82 height 16
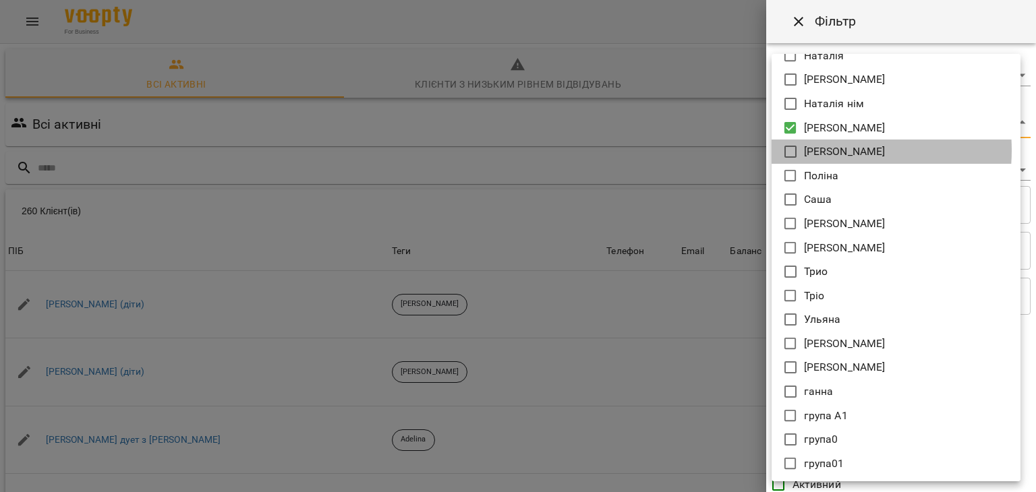
click at [814, 150] on p "[PERSON_NAME]" at bounding box center [845, 152] width 82 height 16
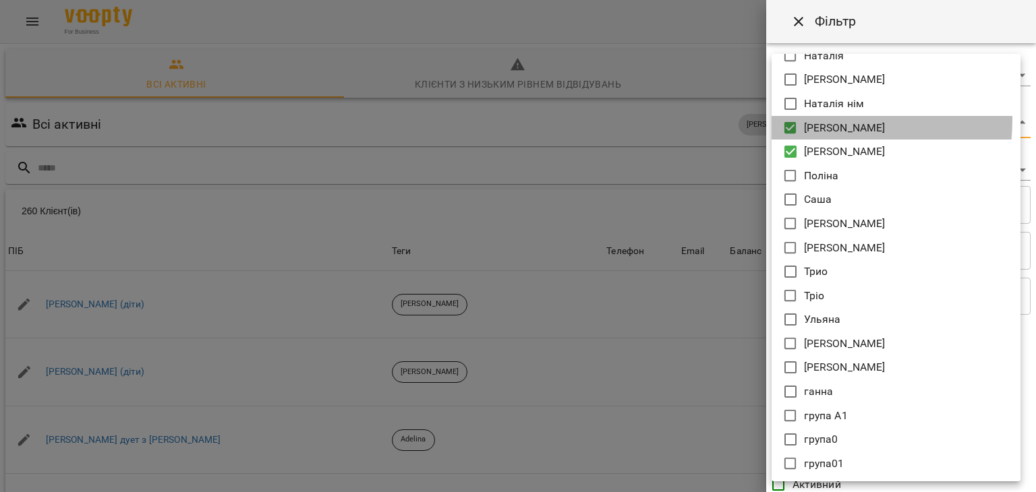
click at [799, 119] on li "[PERSON_NAME]" at bounding box center [896, 128] width 249 height 24
type input "**********"
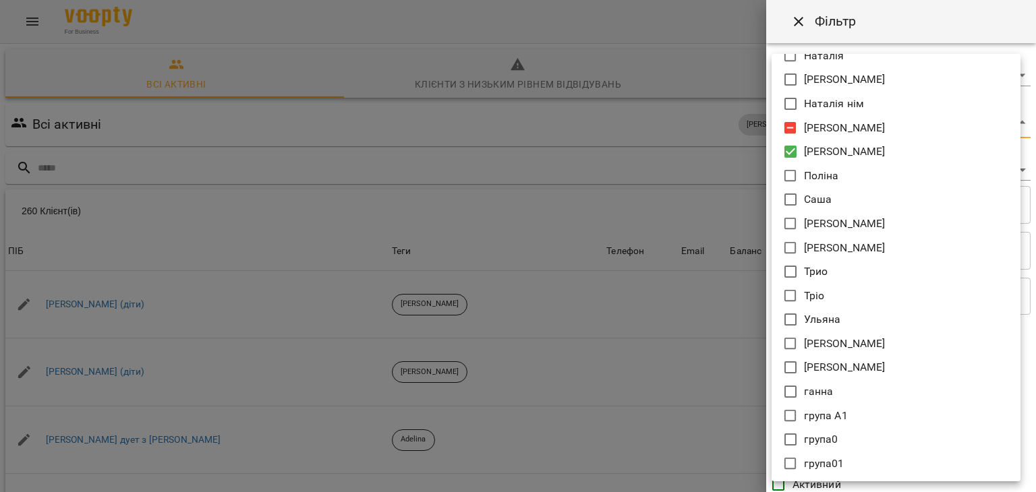
click at [672, 123] on div at bounding box center [518, 246] width 1036 height 492
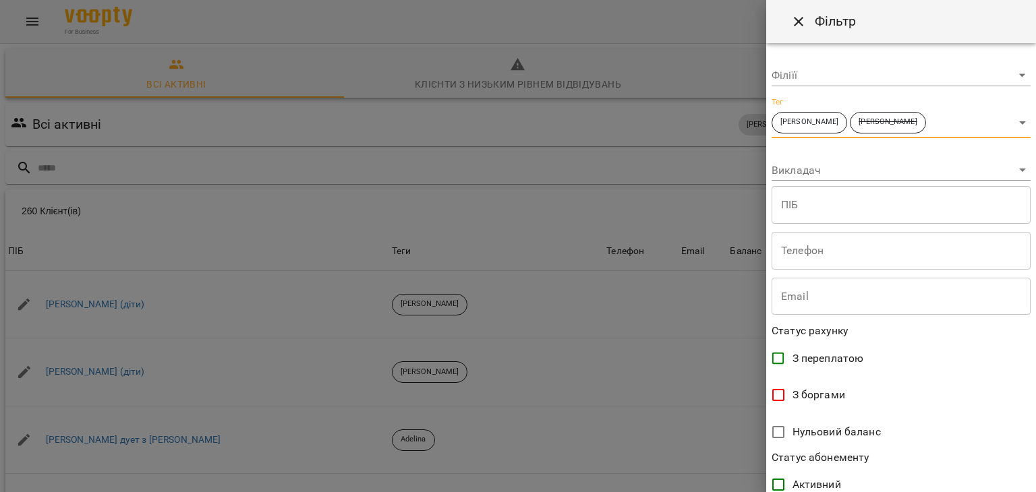
click at [792, 173] on body "For Business 30 UA Всі активні Клієнти з низьким рівнем відвідувань Видалені кл…" at bounding box center [518, 351] width 1036 height 702
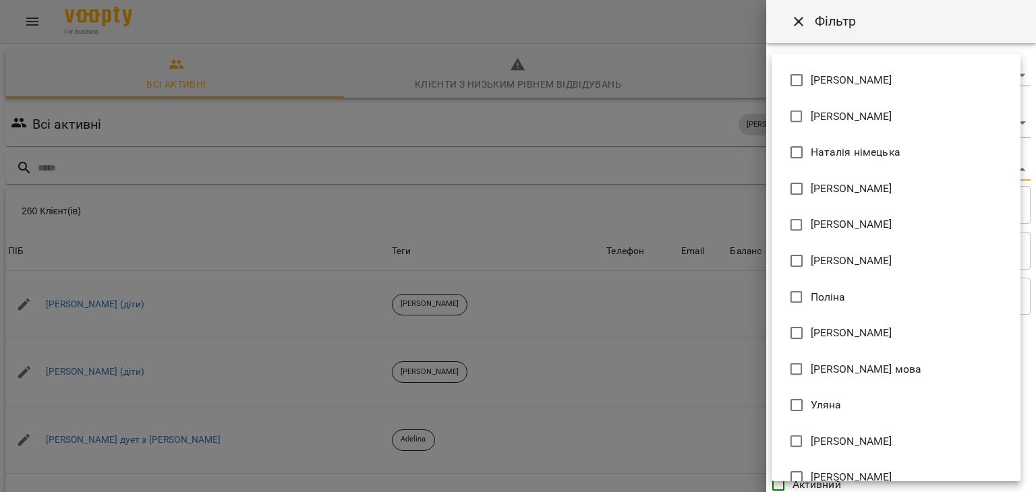
scroll to position [739, 0]
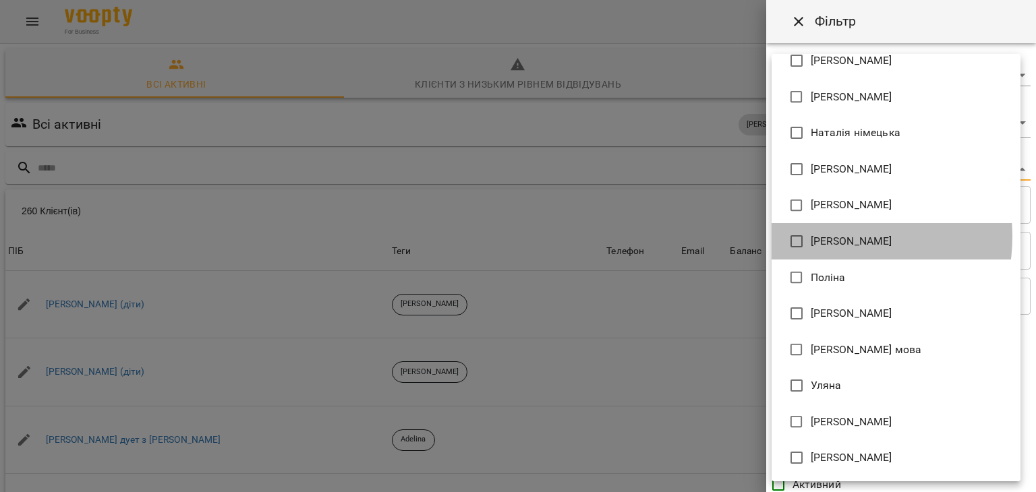
click at [827, 236] on span "[PERSON_NAME]" at bounding box center [852, 241] width 82 height 16
type input "**********"
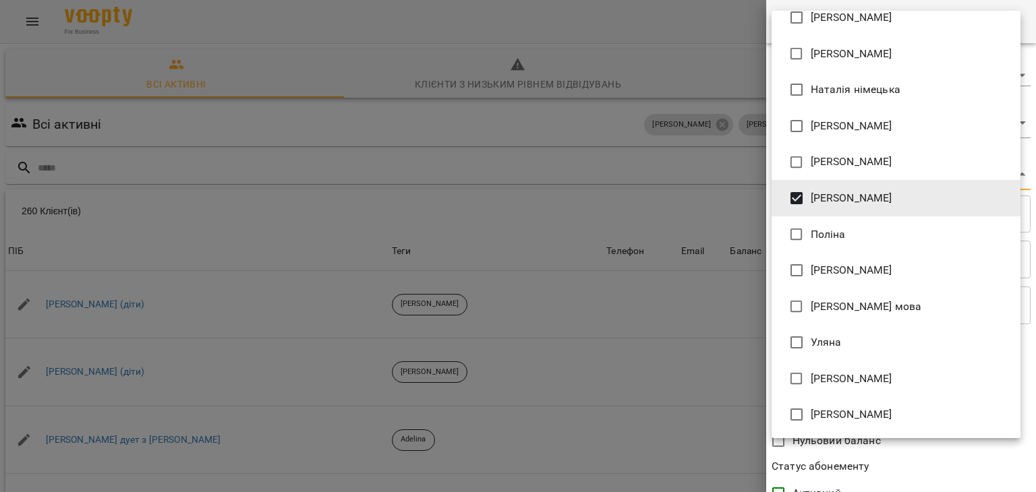
click at [633, 220] on div at bounding box center [518, 246] width 1036 height 492
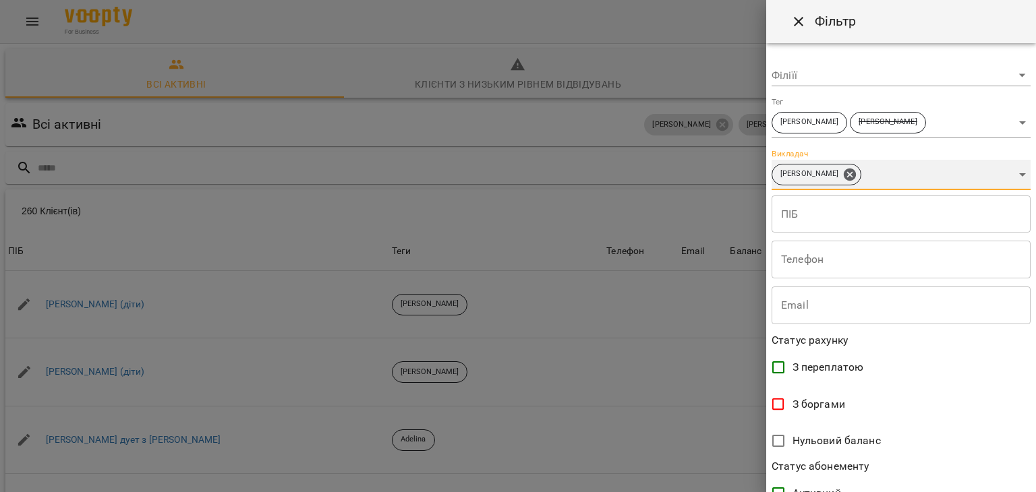
scroll to position [277, 0]
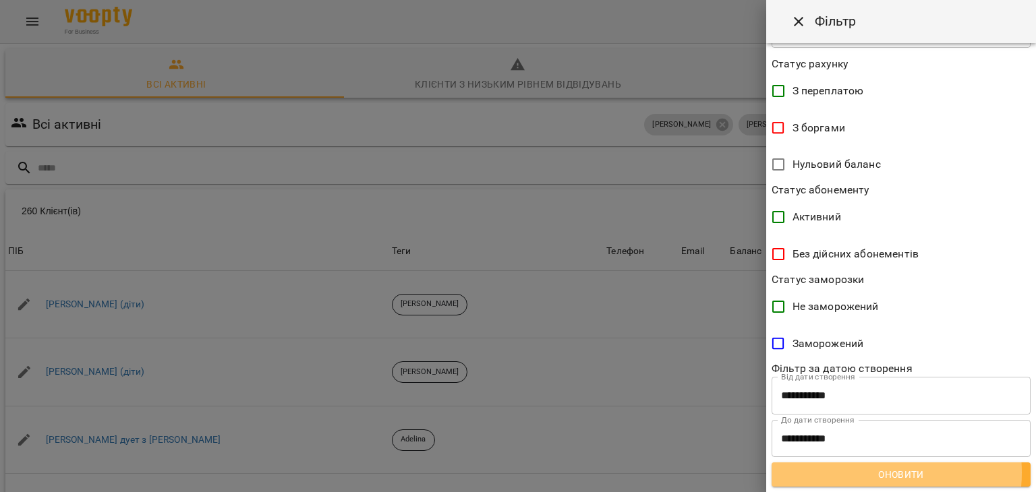
click at [867, 473] on span "Оновити" at bounding box center [900, 475] width 237 height 16
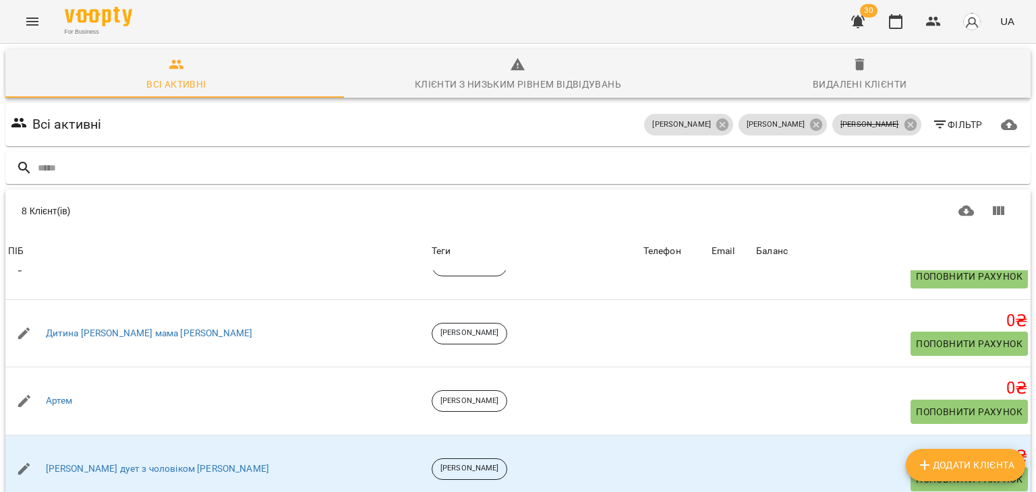
scroll to position [107, 0]
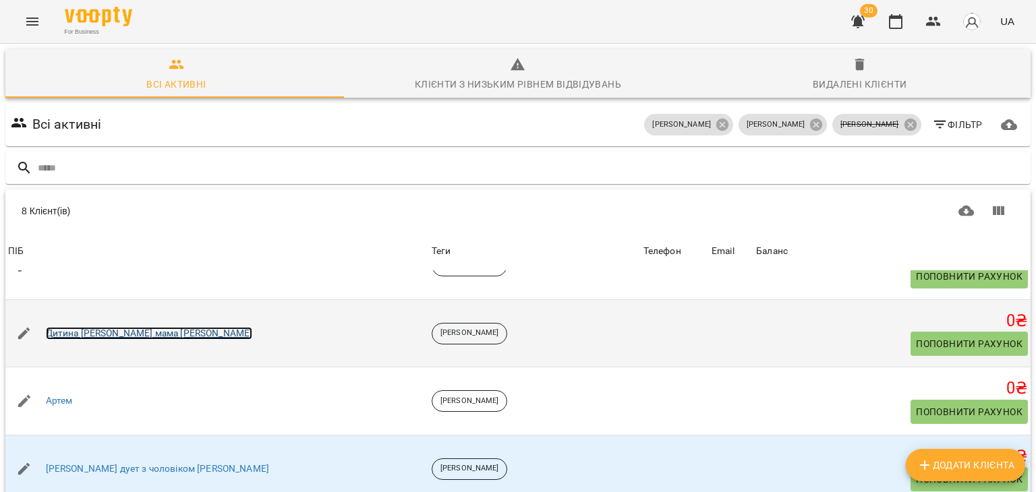
click at [175, 327] on link "Дитина Валерія мама Натали Слатвинская" at bounding box center [149, 333] width 207 height 13
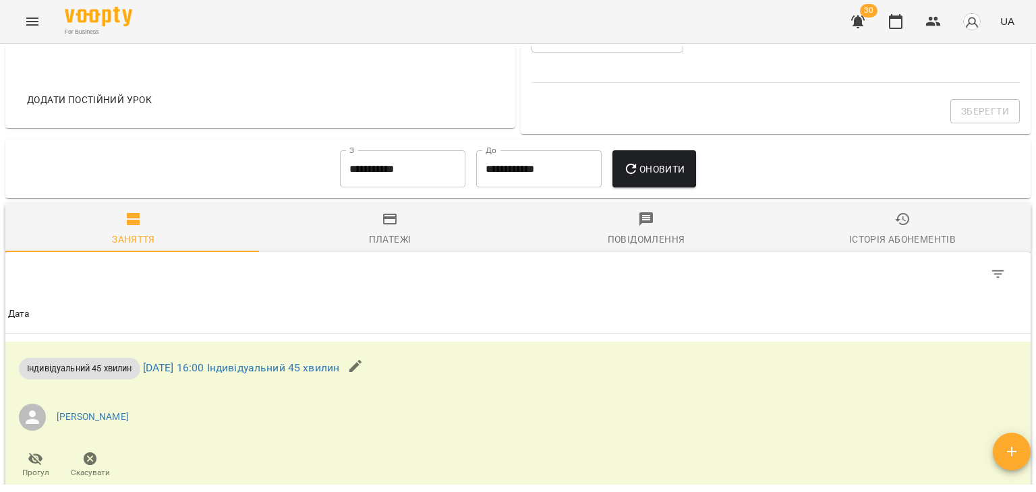
scroll to position [554, 0]
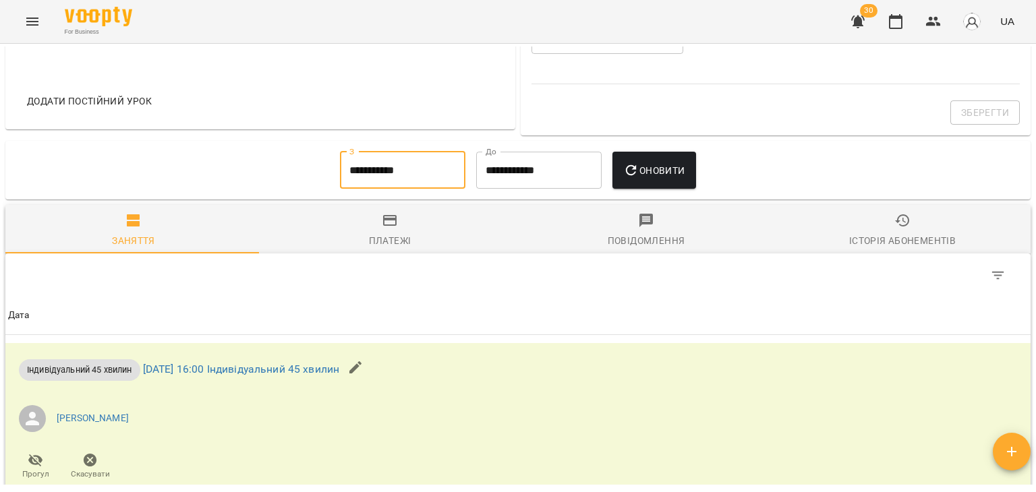
click at [358, 154] on input "**********" at bounding box center [402, 171] width 125 height 38
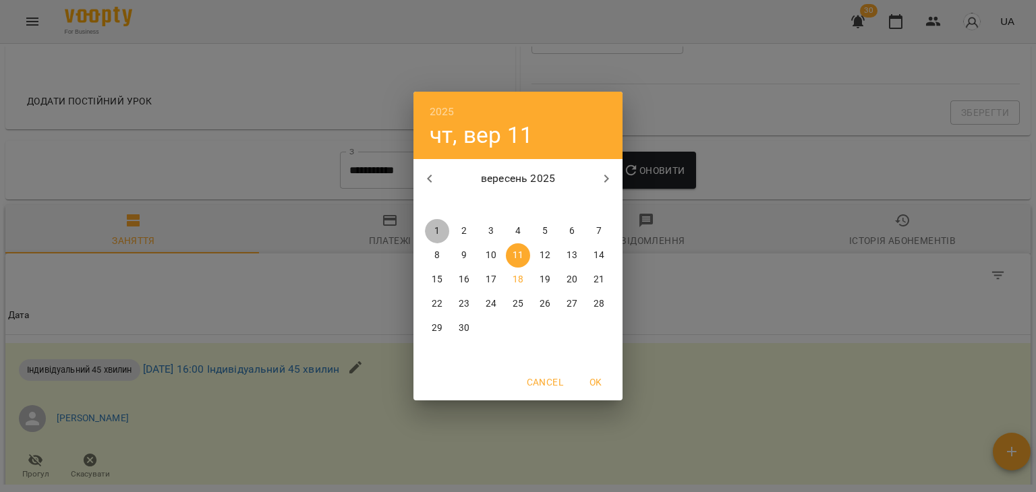
click at [437, 225] on p "1" at bounding box center [436, 231] width 5 height 13
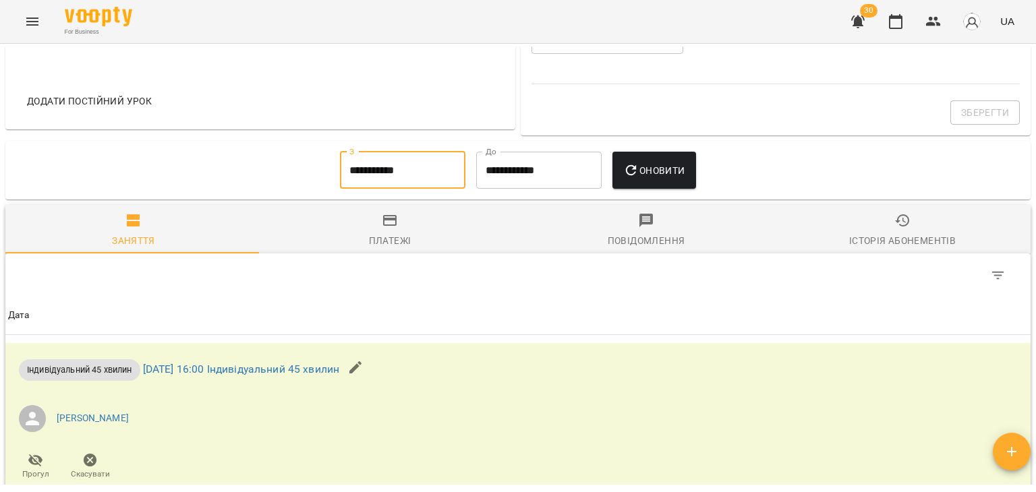
click at [413, 167] on input "**********" at bounding box center [402, 171] width 125 height 38
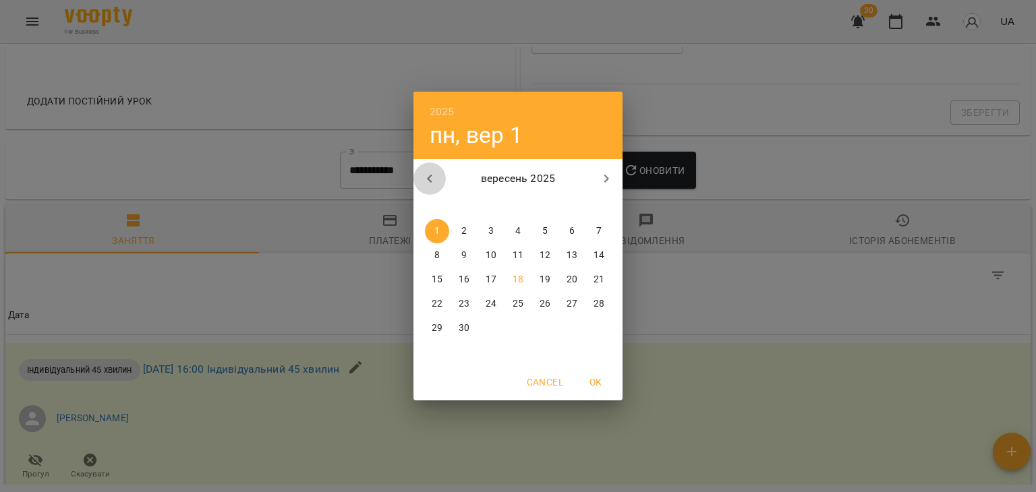
click at [420, 179] on button "button" at bounding box center [430, 179] width 32 height 32
click at [548, 235] on span "1" at bounding box center [545, 231] width 24 height 13
type input "**********"
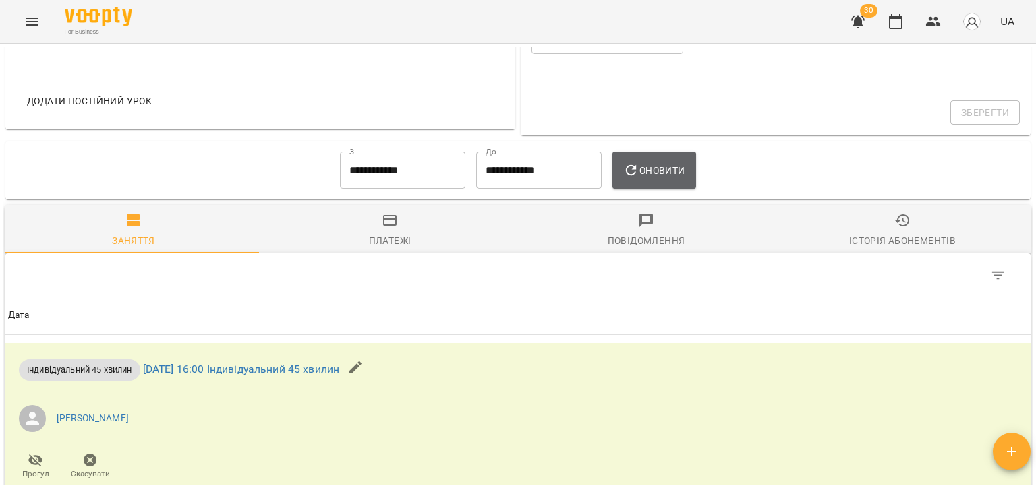
click at [662, 177] on span "Оновити" at bounding box center [653, 171] width 61 height 16
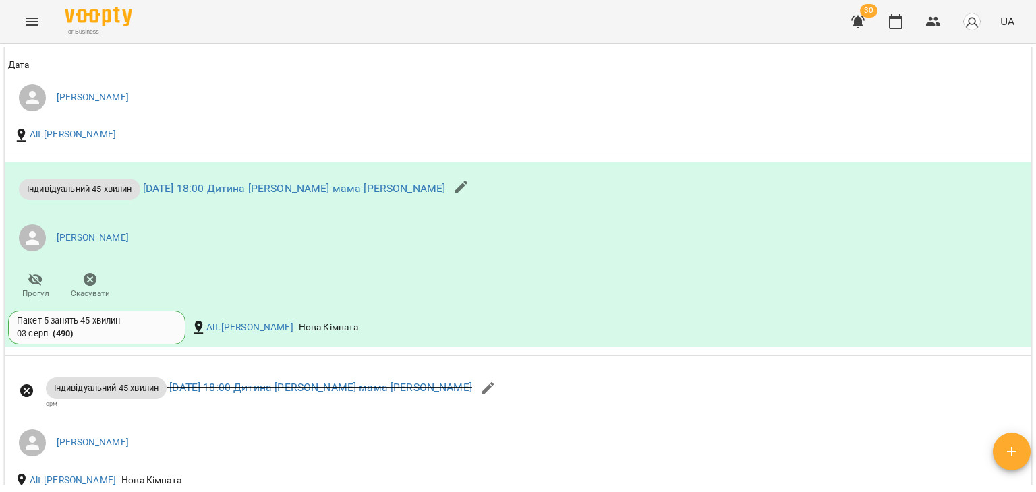
scroll to position [1814, 0]
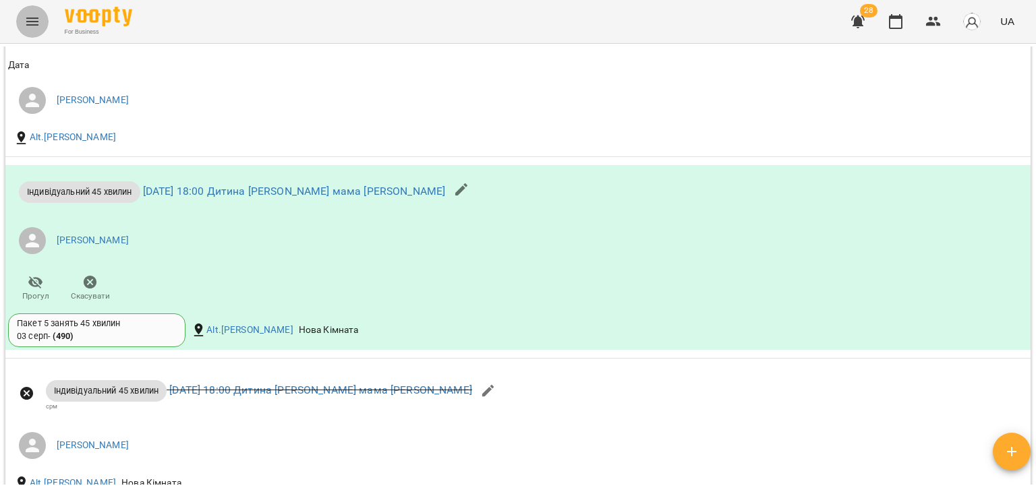
click at [44, 13] on button "Menu" at bounding box center [32, 21] width 32 height 32
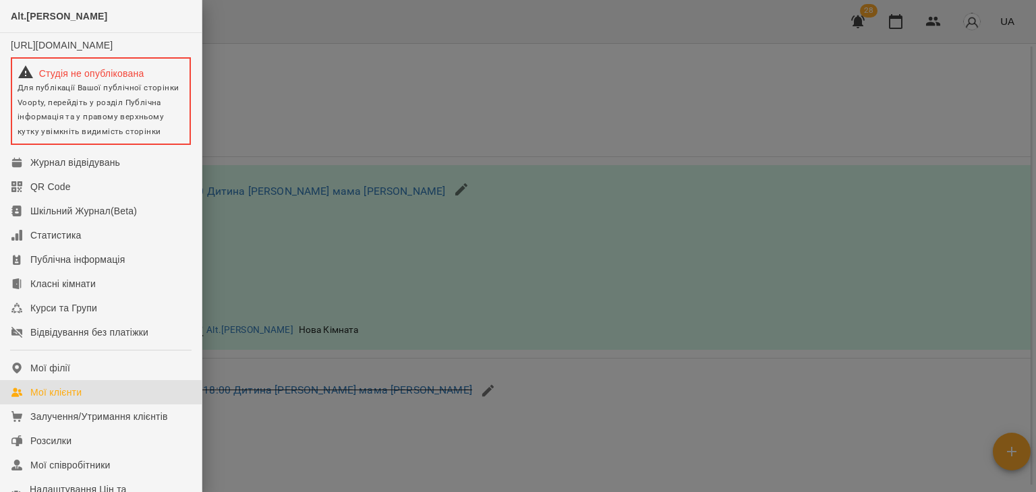
click at [68, 399] on div "Мої клієнти" at bounding box center [55, 392] width 51 height 13
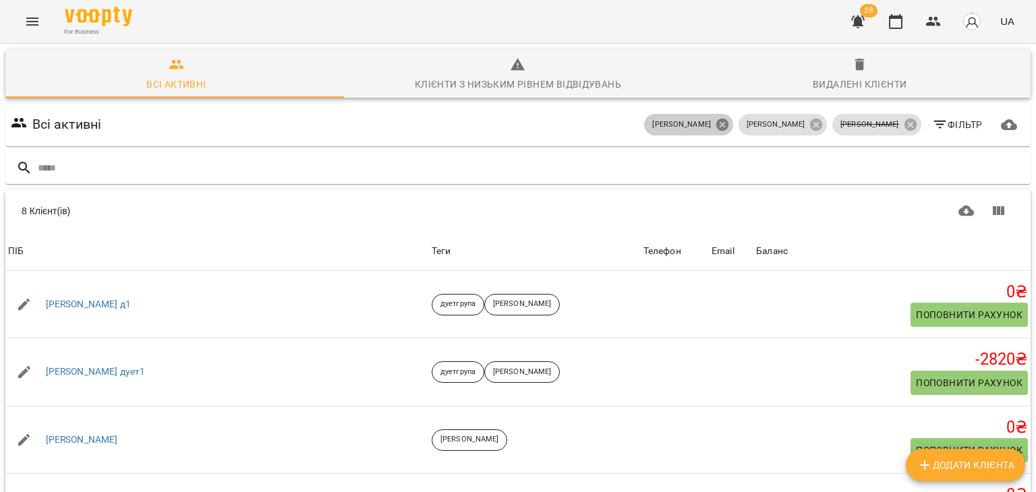
click at [729, 128] on icon at bounding box center [722, 125] width 12 height 12
click at [822, 126] on icon at bounding box center [816, 125] width 12 height 12
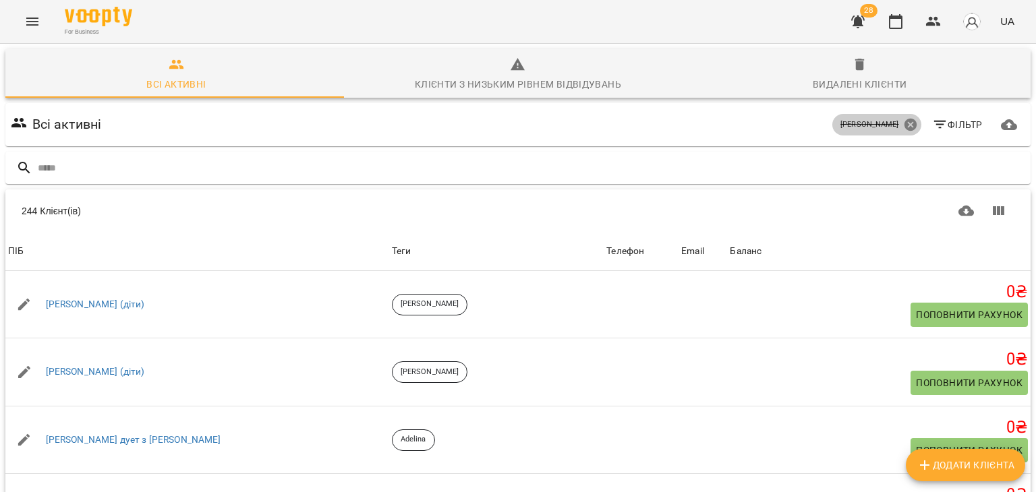
click at [903, 125] on icon at bounding box center [910, 124] width 15 height 15
click at [760, 164] on input "text" at bounding box center [532, 168] width 988 height 22
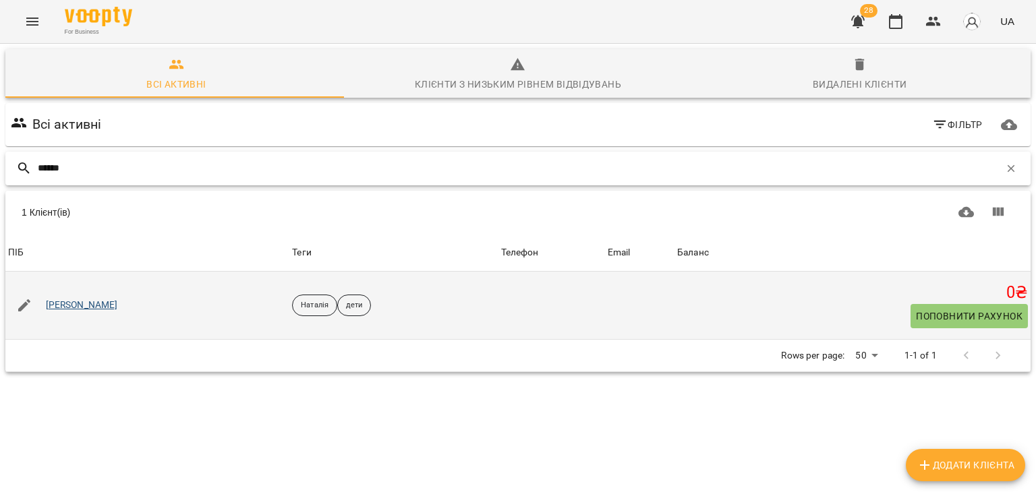
type input "******"
click at [54, 303] on link "Теодор" at bounding box center [82, 305] width 72 height 13
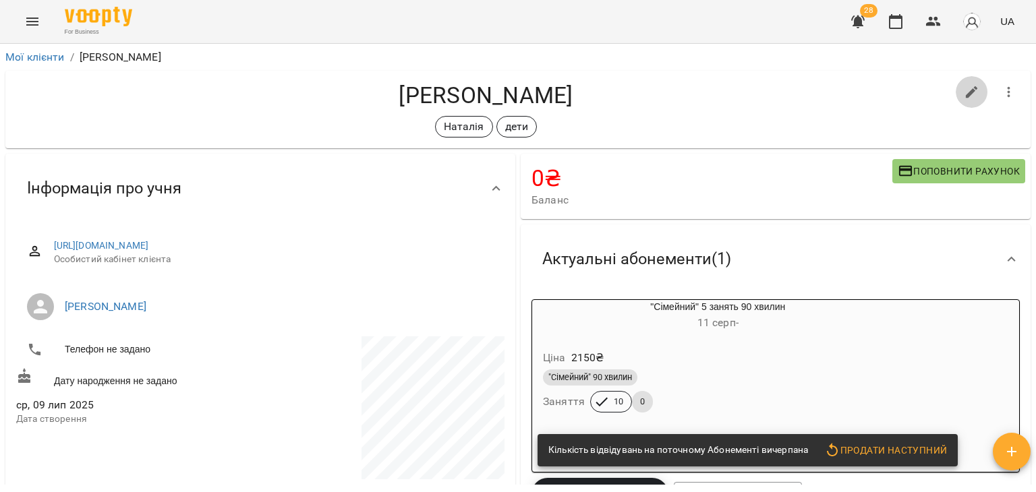
click at [964, 84] on icon "button" at bounding box center [972, 92] width 16 height 16
select select "**"
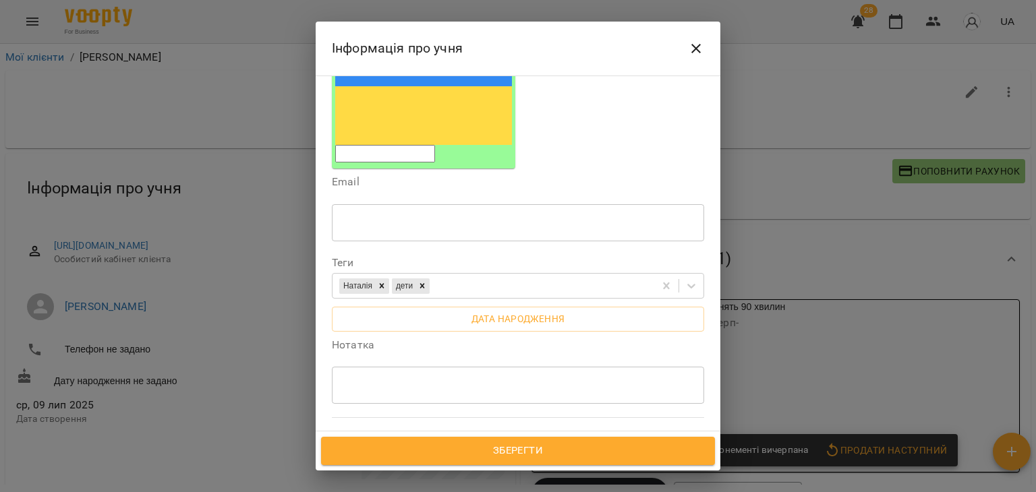
scroll to position [221, 0]
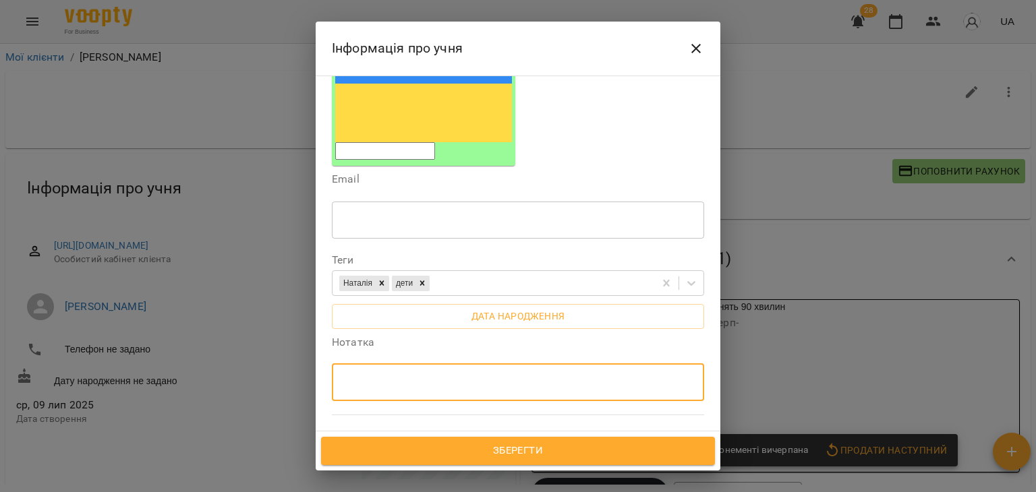
click at [407, 376] on textarea at bounding box center [517, 382] width 353 height 13
paste textarea "**********"
type textarea "**********"
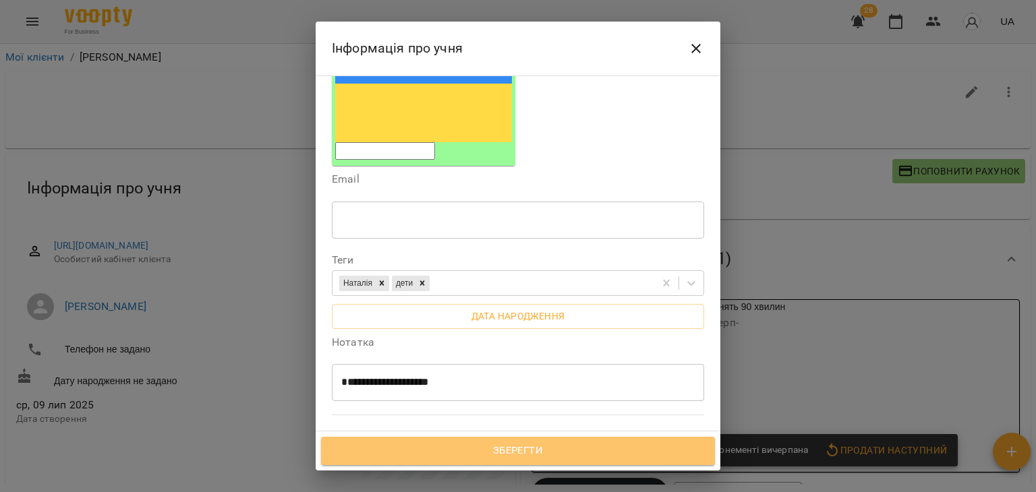
click at [455, 455] on span "Зберегти" at bounding box center [518, 452] width 364 height 18
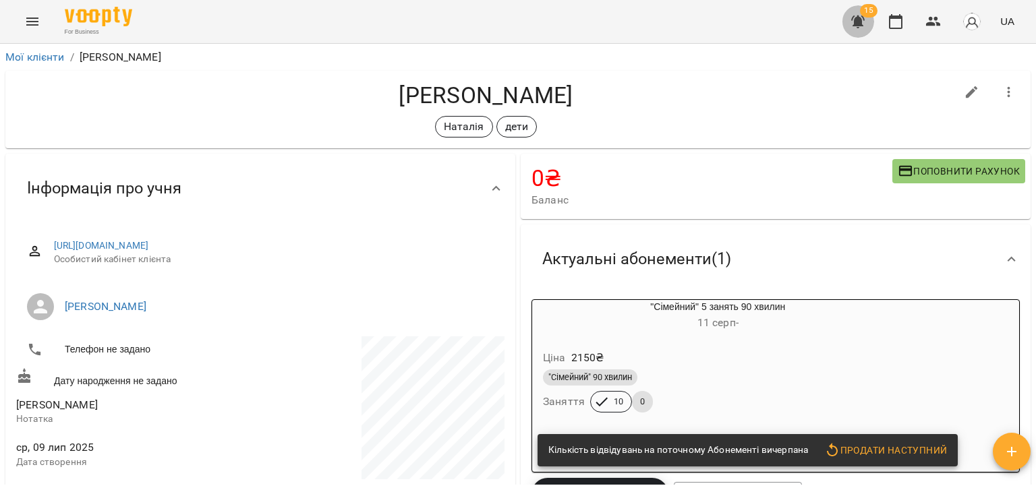
click at [855, 22] on icon "button" at bounding box center [857, 22] width 13 height 13
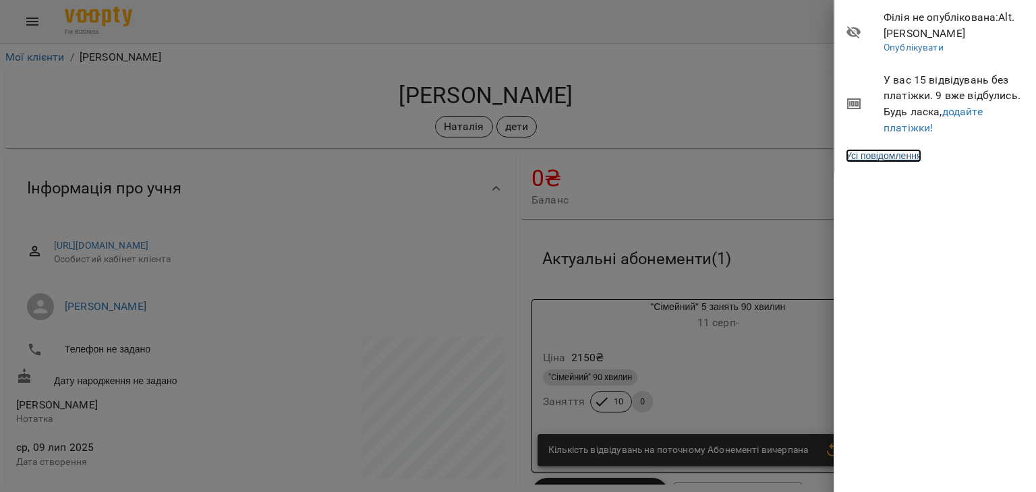
click at [878, 159] on link "Усі повідомлення" at bounding box center [884, 155] width 76 height 13
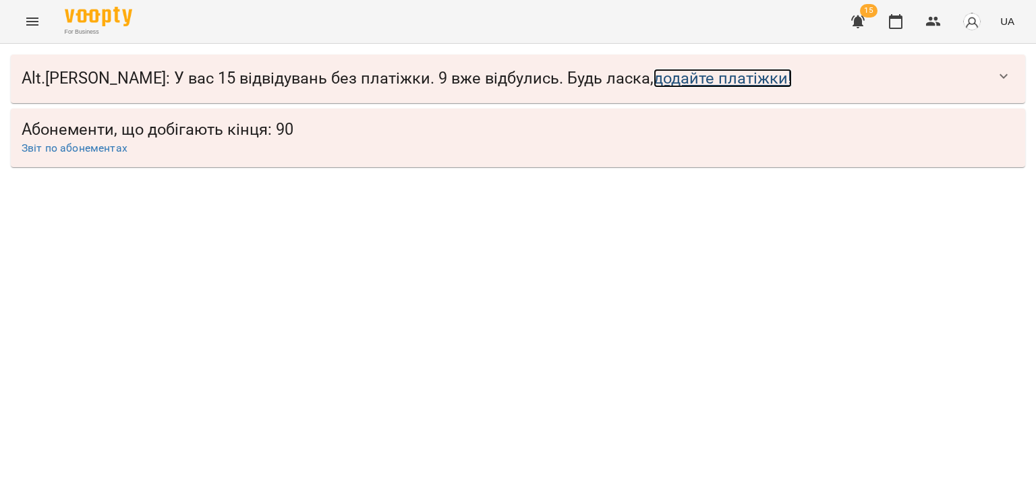
click at [654, 82] on link "додайте платіжки!" at bounding box center [723, 78] width 138 height 19
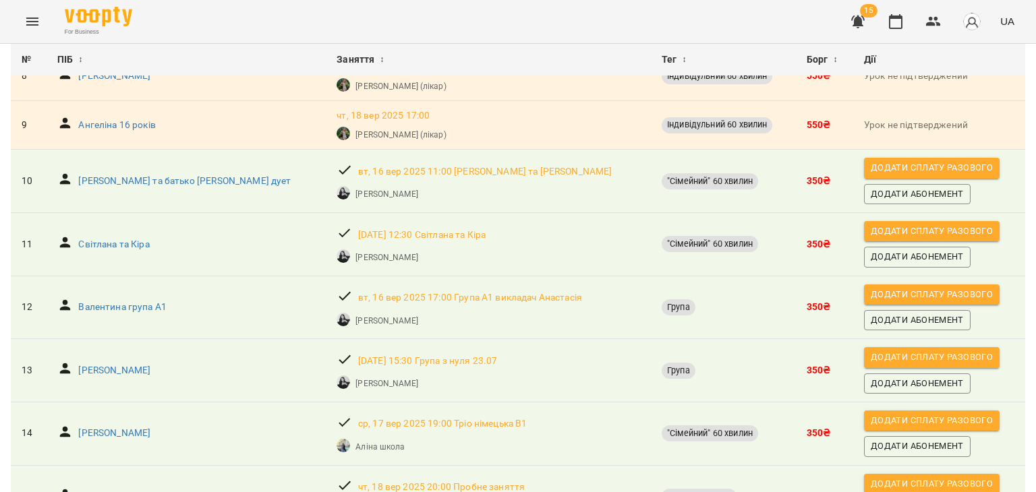
scroll to position [602, 0]
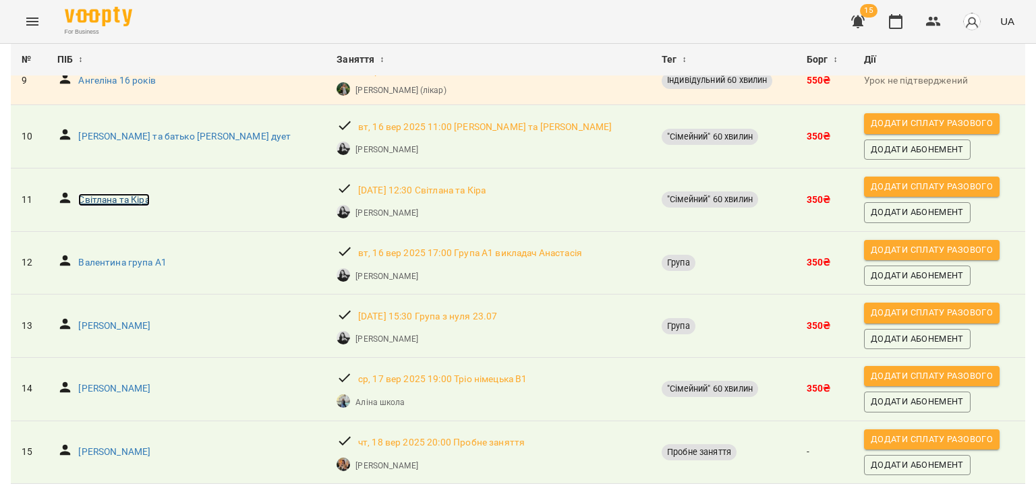
click at [127, 194] on p "Світлана та Кіра" at bounding box center [113, 200] width 71 height 13
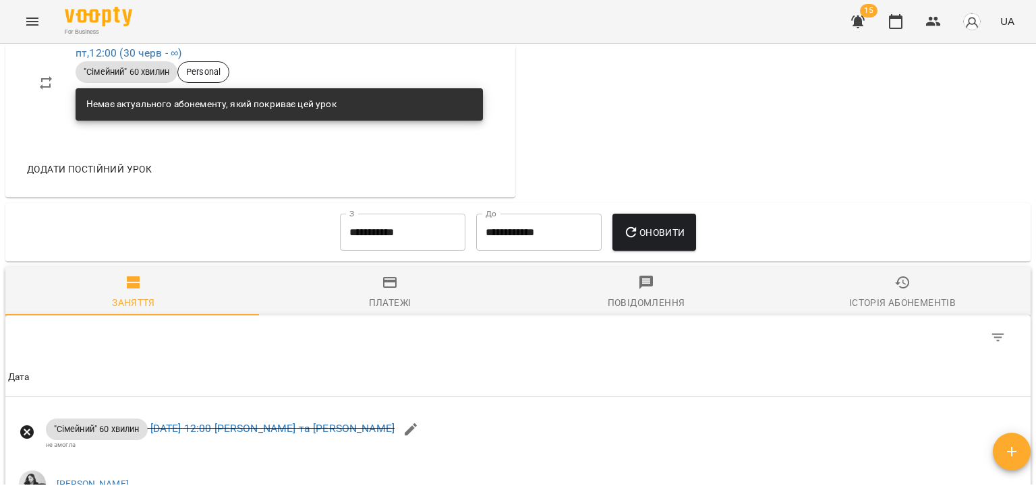
scroll to position [723, 0]
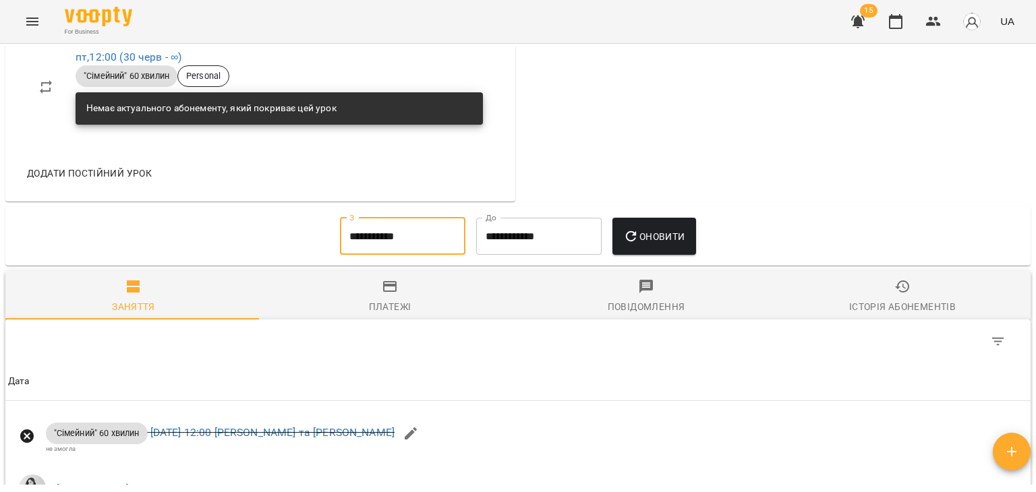
click at [378, 239] on input "**********" at bounding box center [402, 237] width 125 height 38
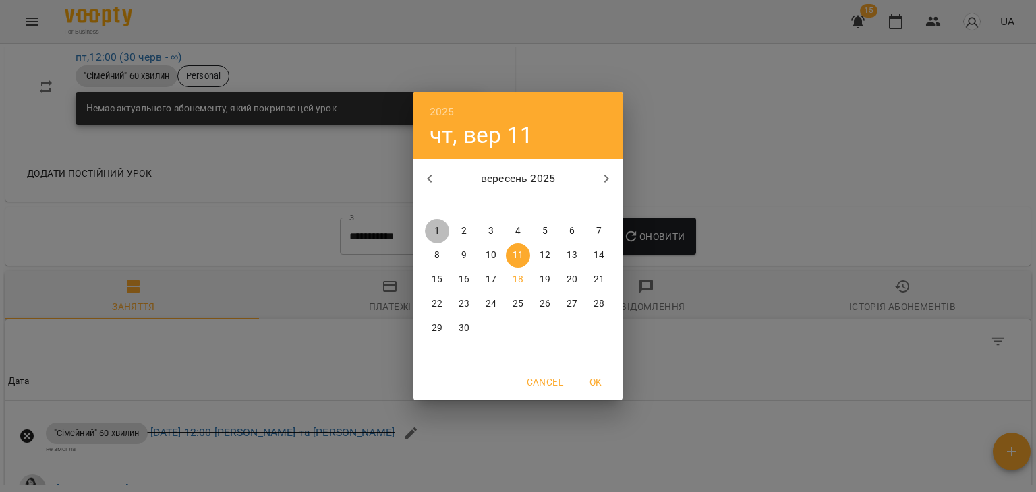
click at [435, 227] on p "1" at bounding box center [436, 231] width 5 height 13
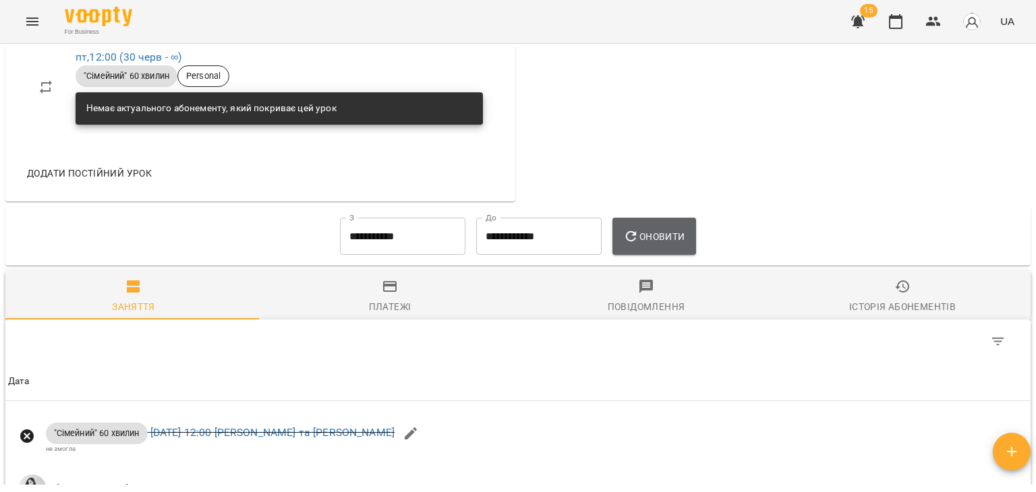
click at [625, 240] on button "Оновити" at bounding box center [653, 237] width 83 height 38
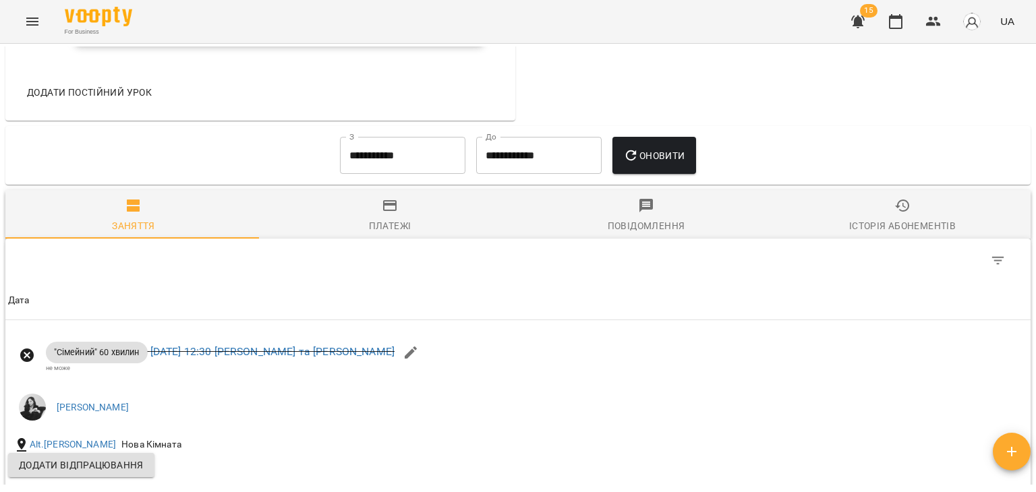
scroll to position [803, 0]
click at [401, 157] on input "**********" at bounding box center [402, 157] width 125 height 38
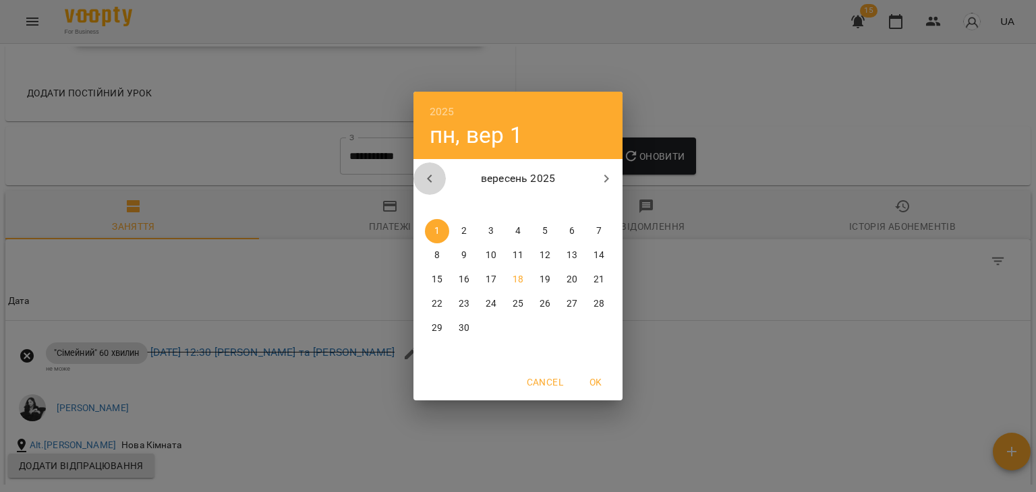
click at [425, 178] on icon "button" at bounding box center [430, 179] width 16 height 16
click at [535, 229] on span "1" at bounding box center [545, 231] width 24 height 13
type input "**********"
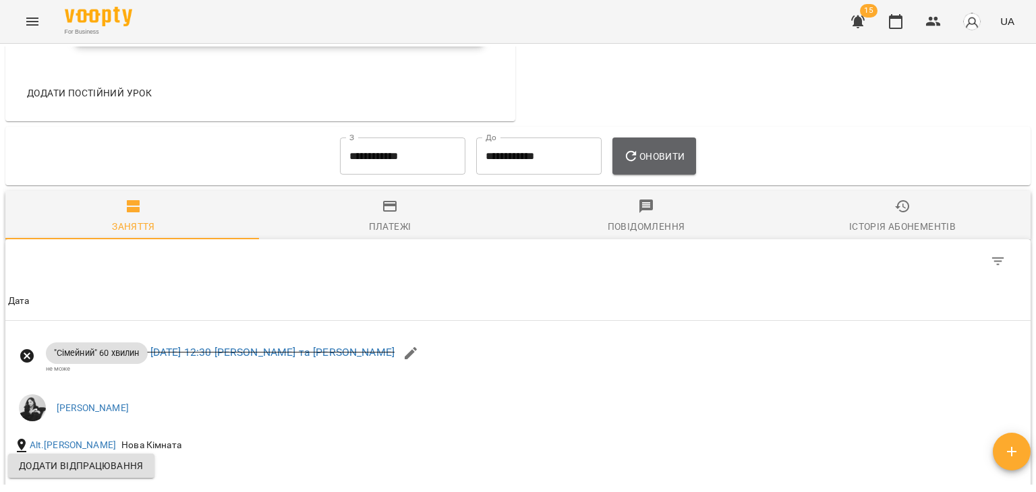
click at [658, 163] on span "Оновити" at bounding box center [653, 156] width 61 height 16
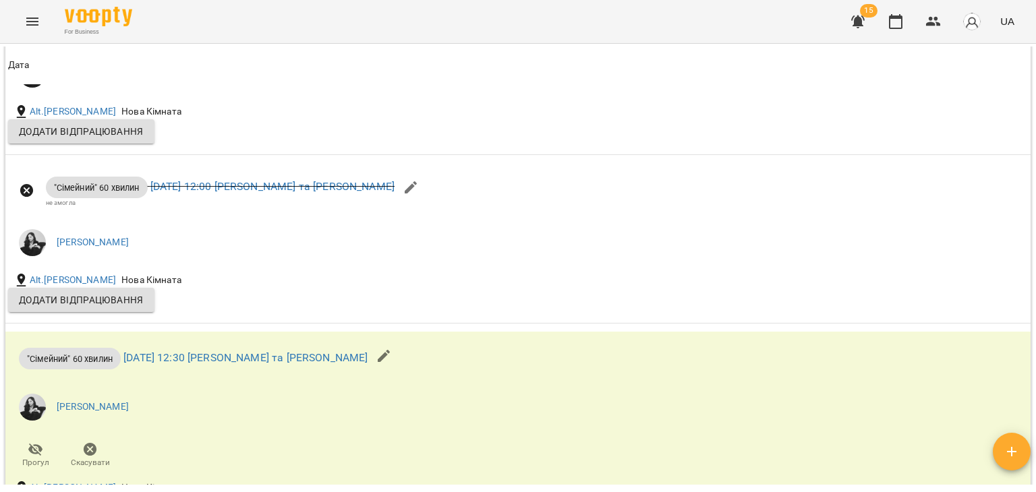
scroll to position [3357, 0]
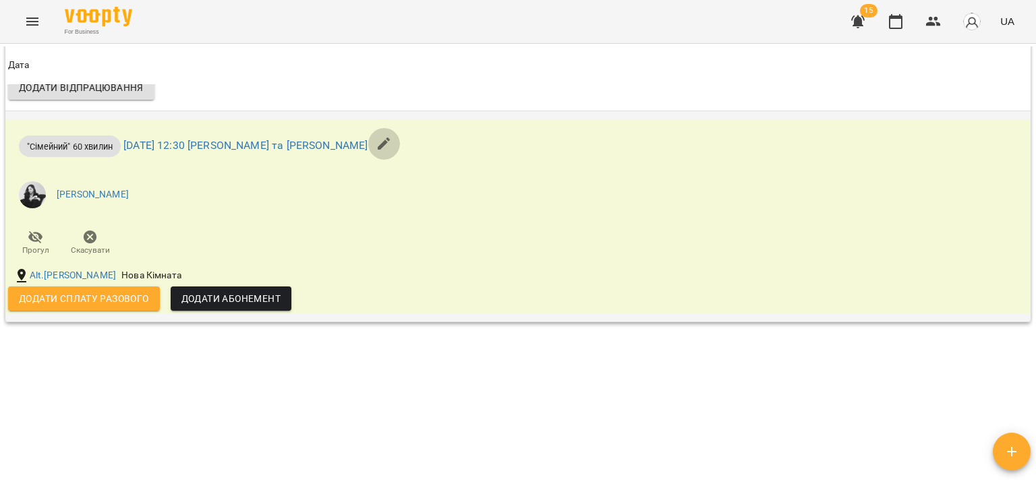
click at [378, 138] on icon "button" at bounding box center [384, 144] width 12 height 12
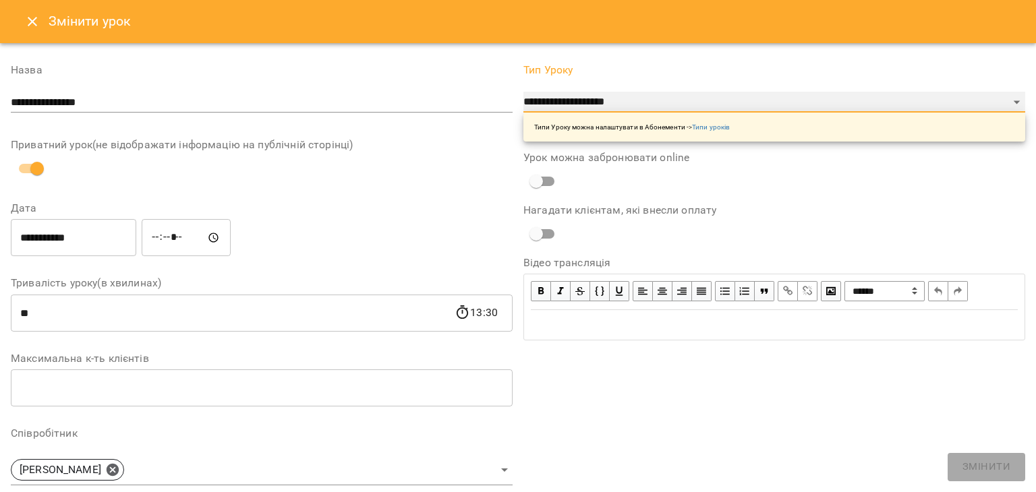
click at [561, 96] on select "**********" at bounding box center [774, 103] width 502 height 22
select select "**********"
click at [523, 92] on select "**********" at bounding box center [774, 103] width 502 height 22
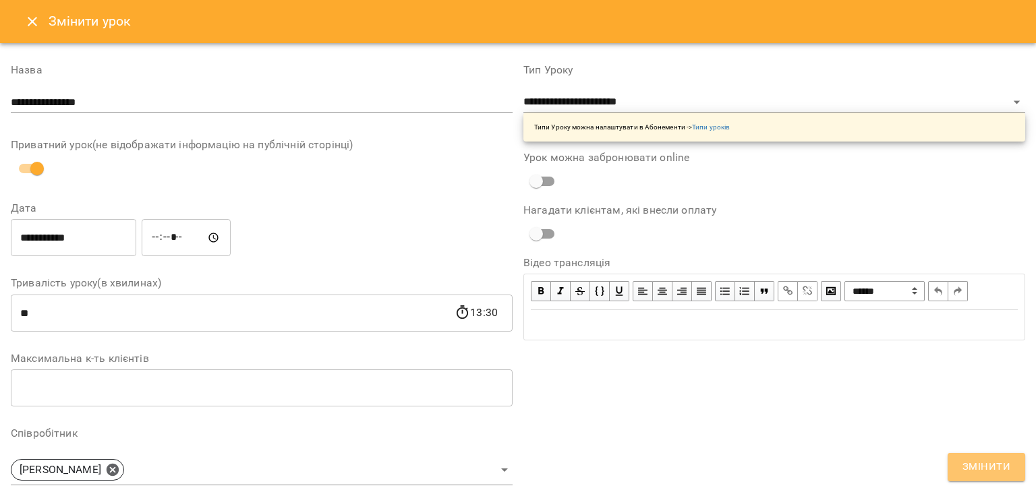
click at [997, 472] on span "Змінити" at bounding box center [987, 468] width 48 height 18
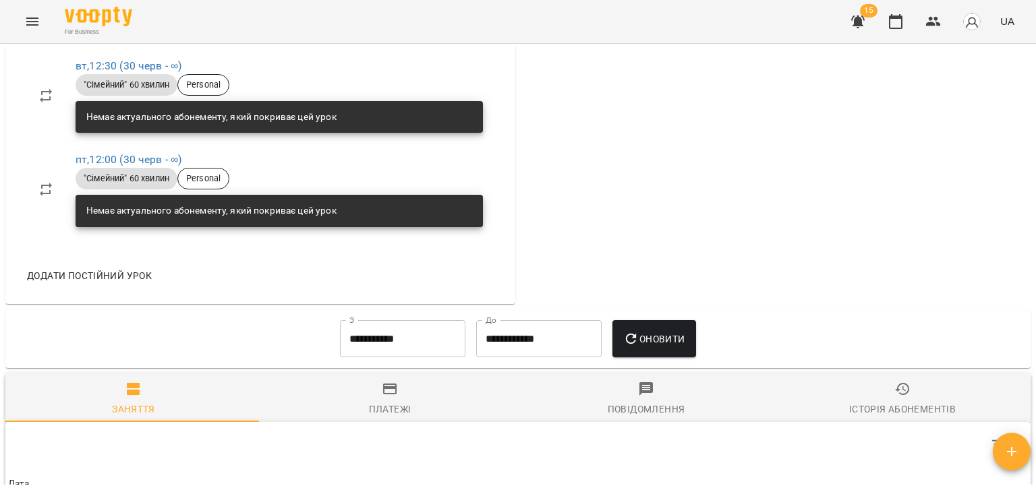
scroll to position [619, 0]
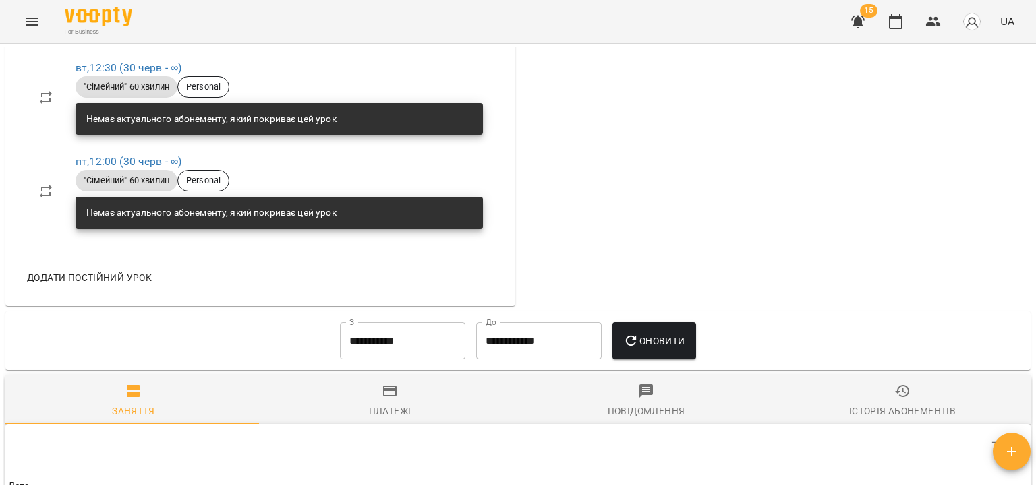
click at [377, 359] on input "**********" at bounding box center [402, 341] width 125 height 38
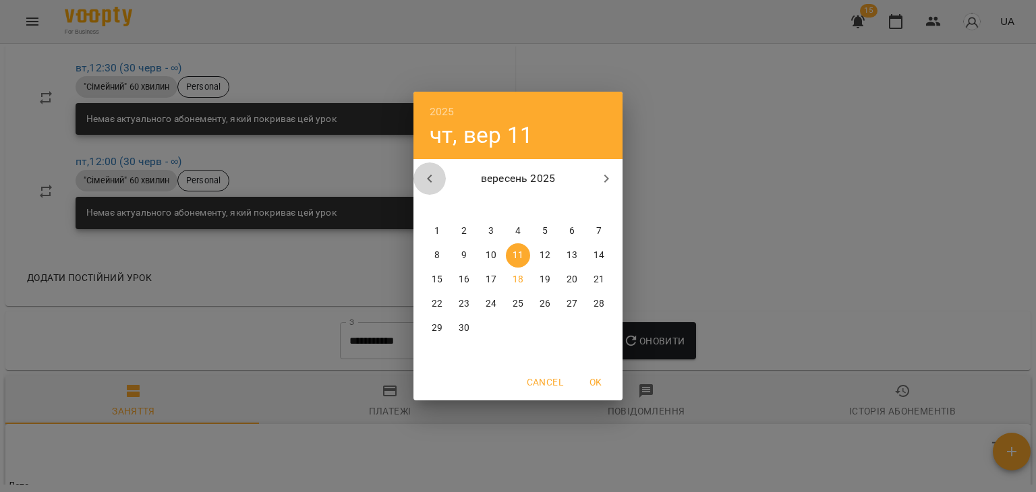
click at [436, 168] on button "button" at bounding box center [430, 179] width 32 height 32
click at [518, 261] on p "7" at bounding box center [517, 255] width 5 height 13
type input "**********"
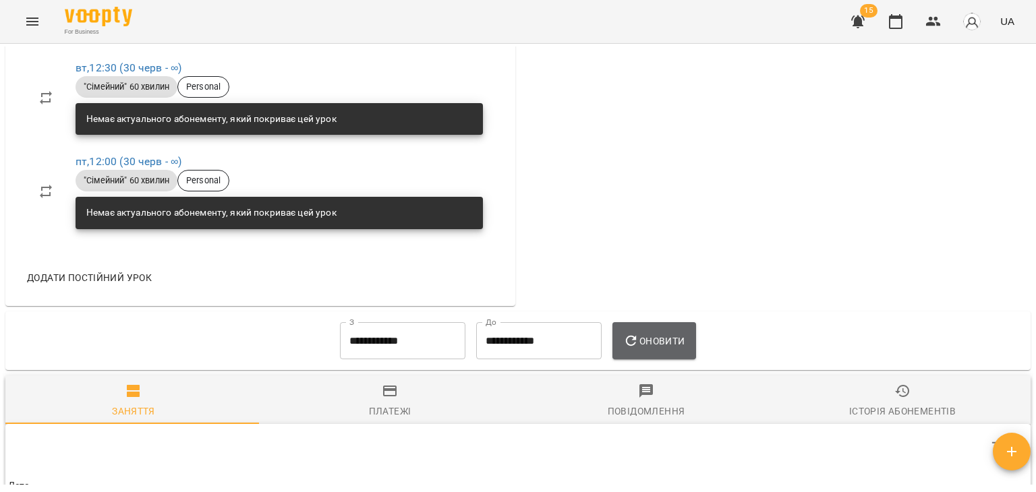
click at [633, 335] on icon "button" at bounding box center [631, 341] width 16 height 16
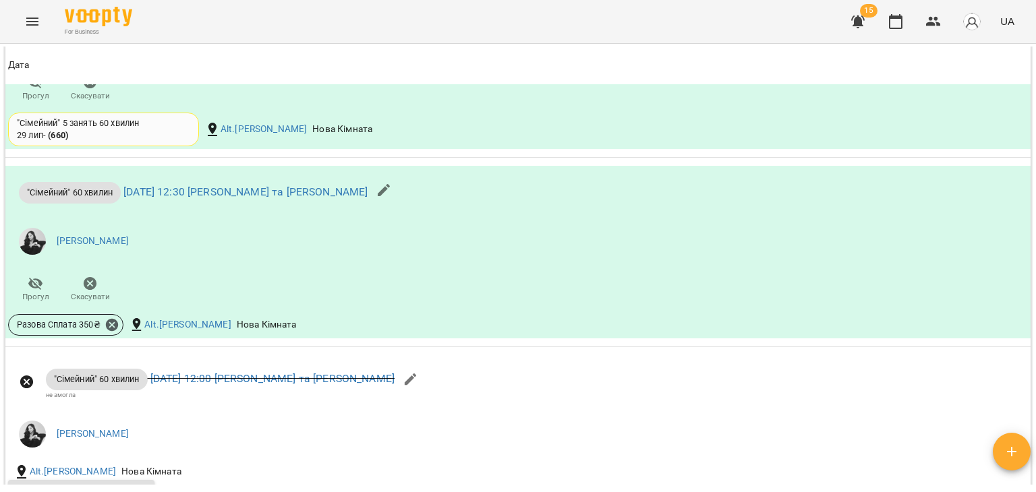
scroll to position [1943, 0]
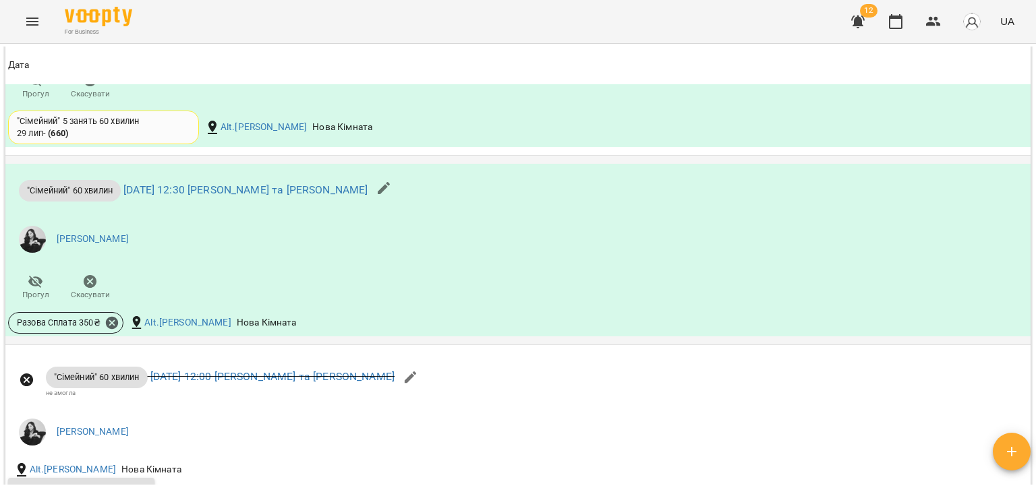
click at [84, 281] on icon "button" at bounding box center [90, 281] width 13 height 13
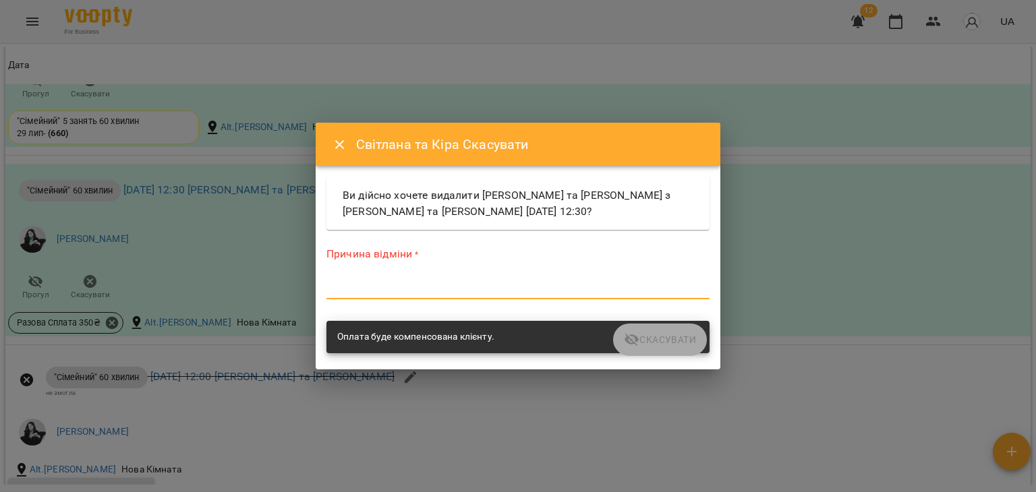
click at [370, 291] on textarea at bounding box center [517, 288] width 383 height 13
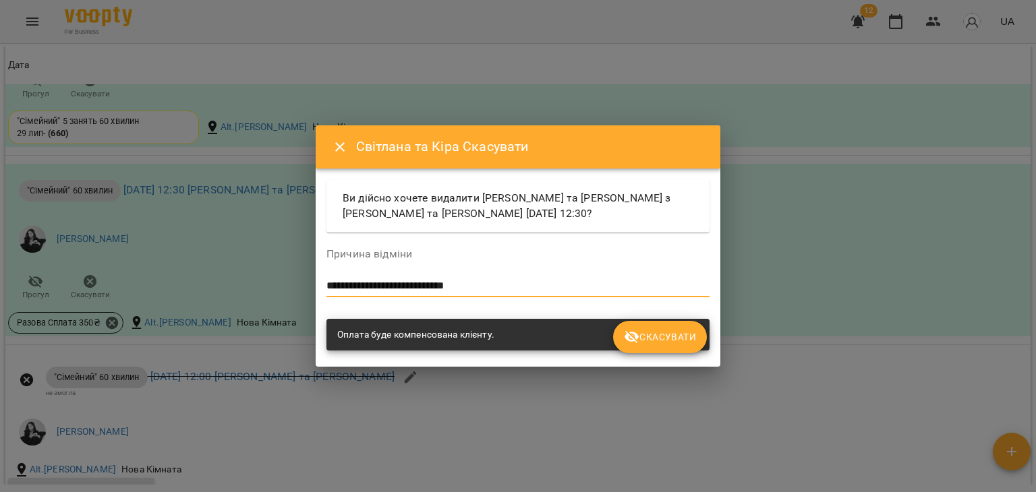
type textarea "**********"
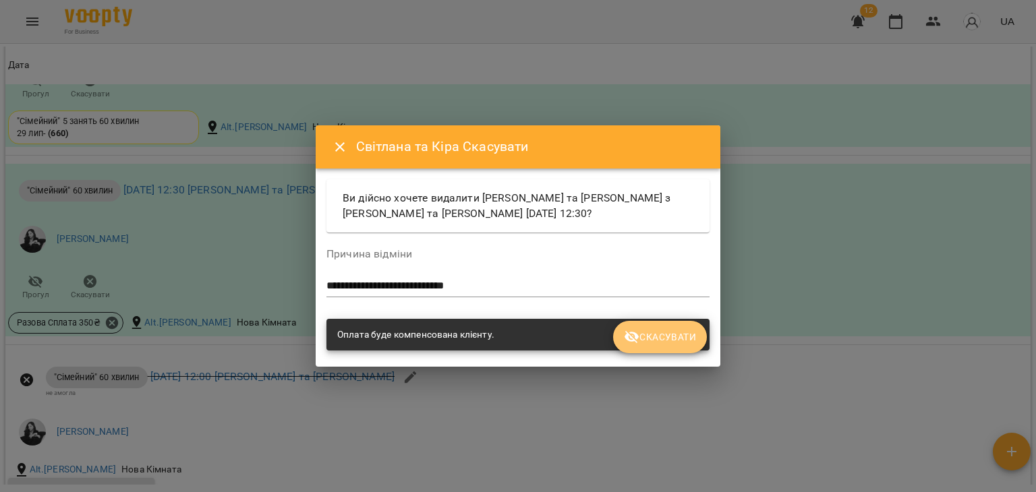
click at [660, 337] on span "Скасувати" at bounding box center [660, 337] width 72 height 16
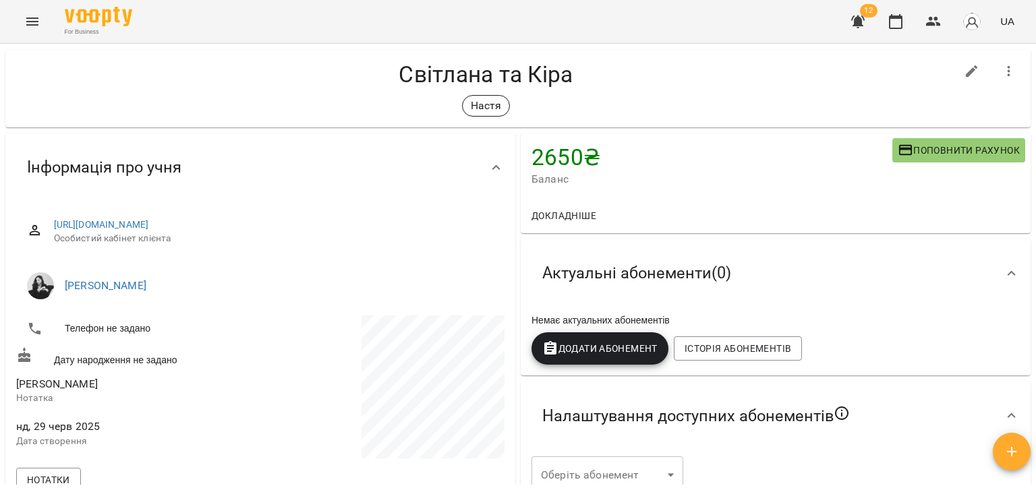
scroll to position [0, 0]
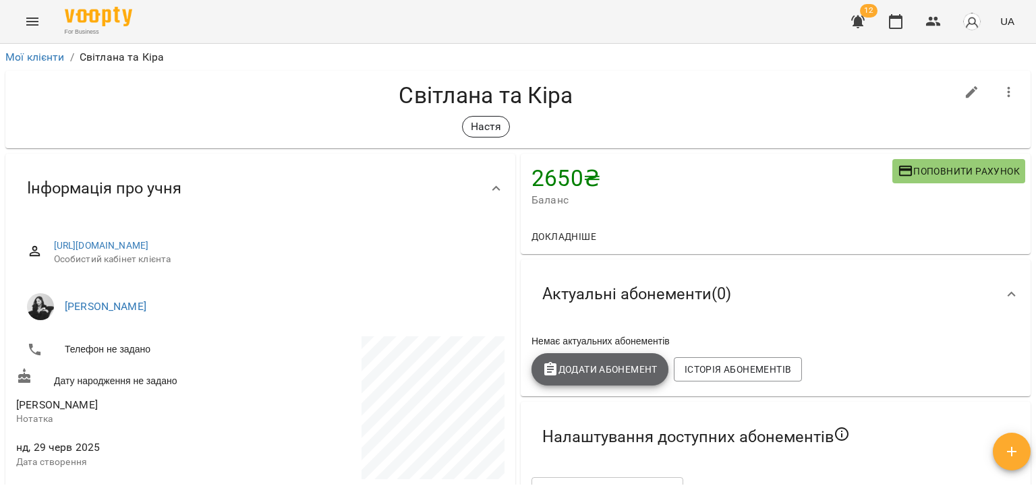
click at [604, 378] on span "Додати Абонемент" at bounding box center [599, 370] width 115 height 16
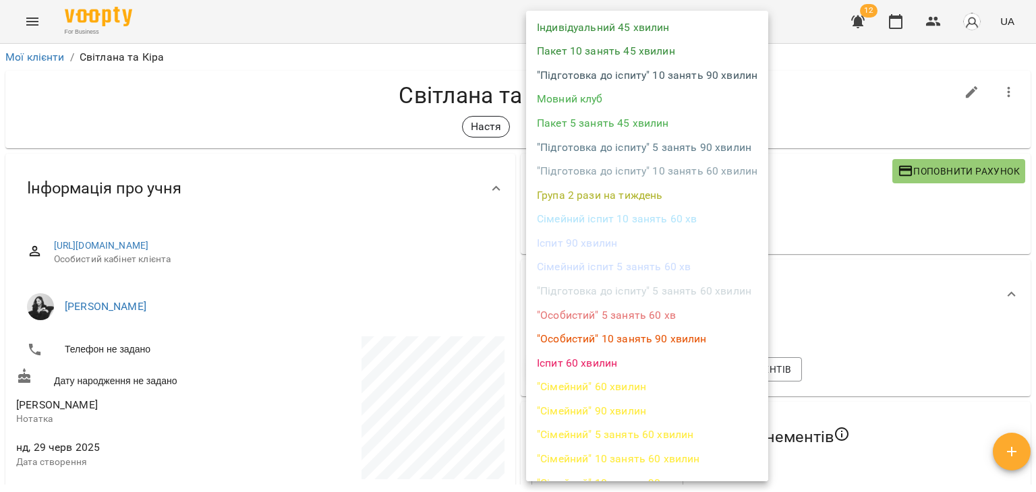
scroll to position [223, 0]
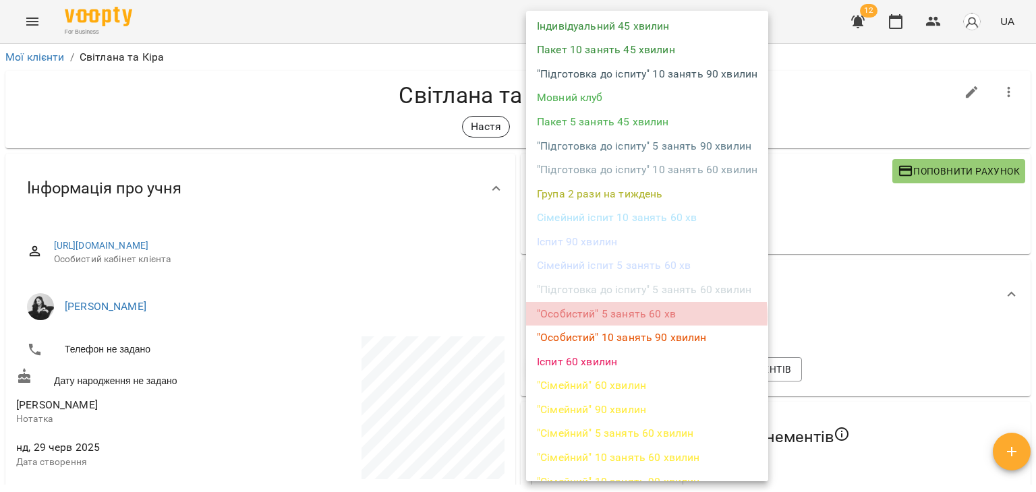
click at [634, 316] on li ""Особистий" 5 занять 60 хв" at bounding box center [647, 314] width 242 height 24
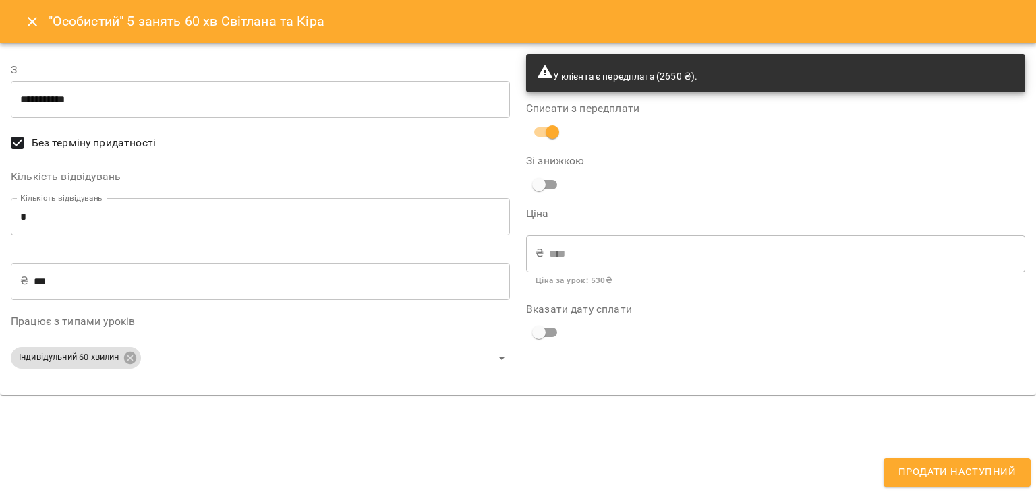
type input "**********"
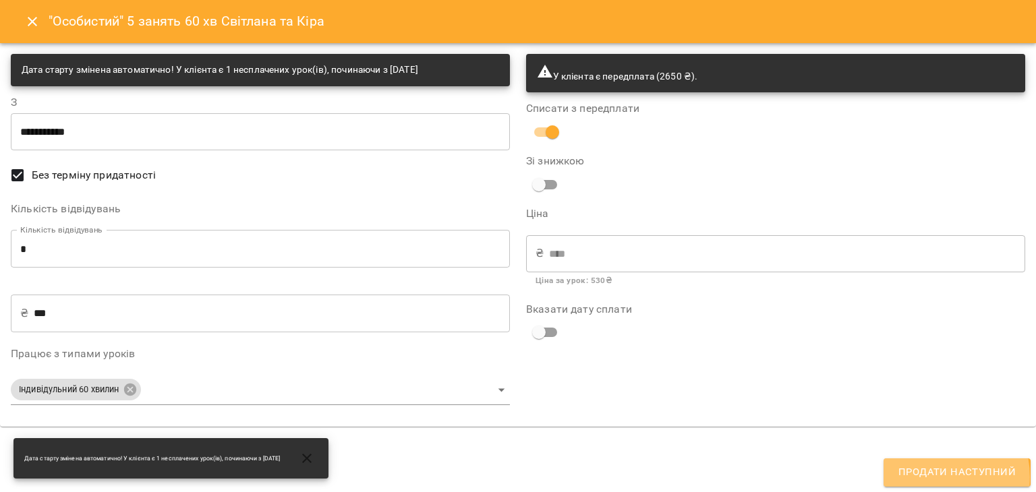
click at [931, 478] on span "Продати наступний" at bounding box center [957, 473] width 117 height 18
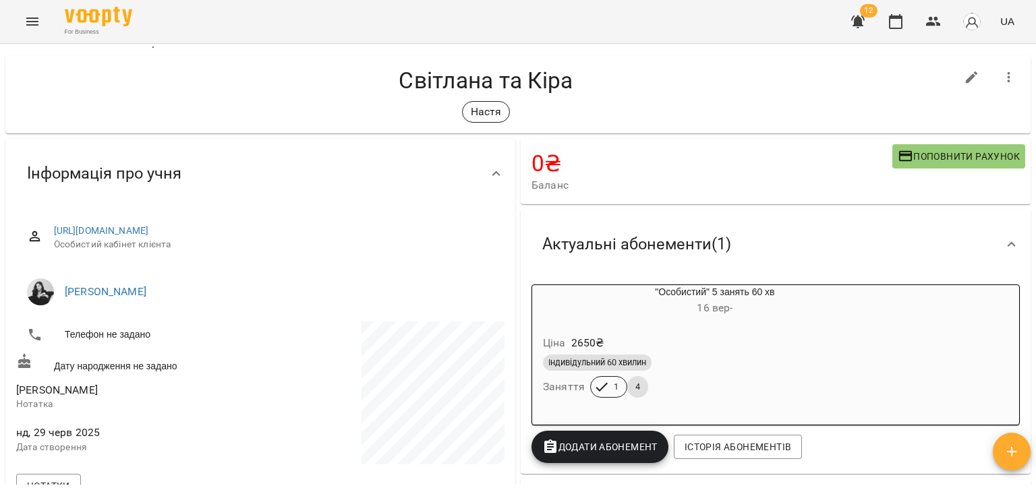
scroll to position [0, 0]
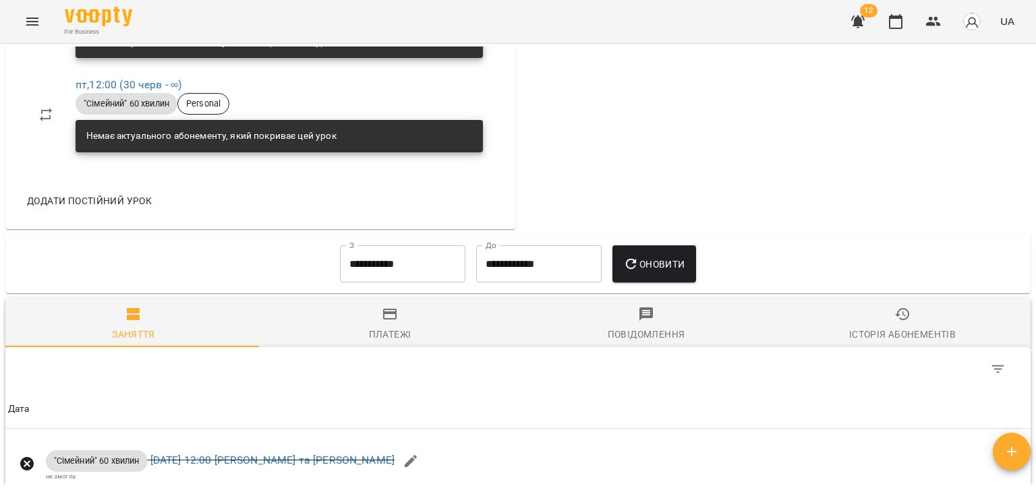
scroll to position [653, 0]
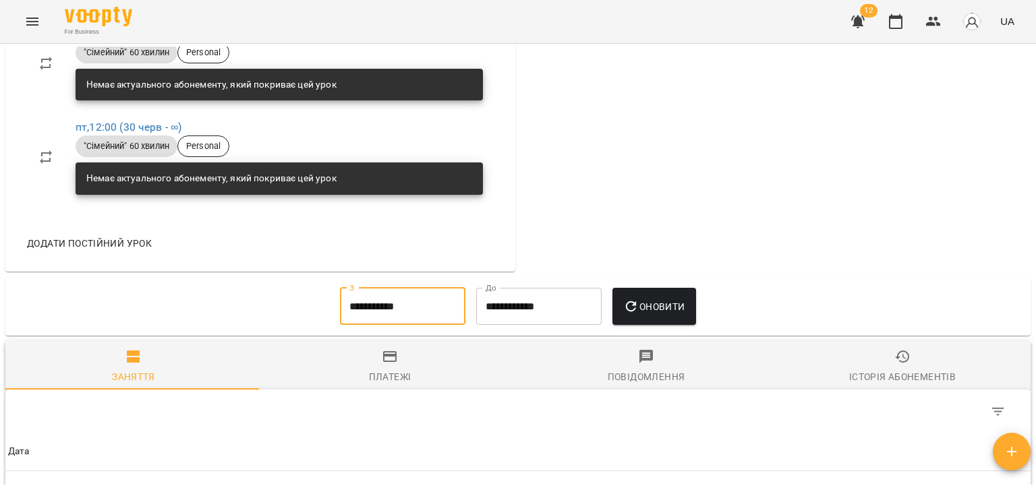
click at [403, 297] on input "**********" at bounding box center [402, 307] width 125 height 38
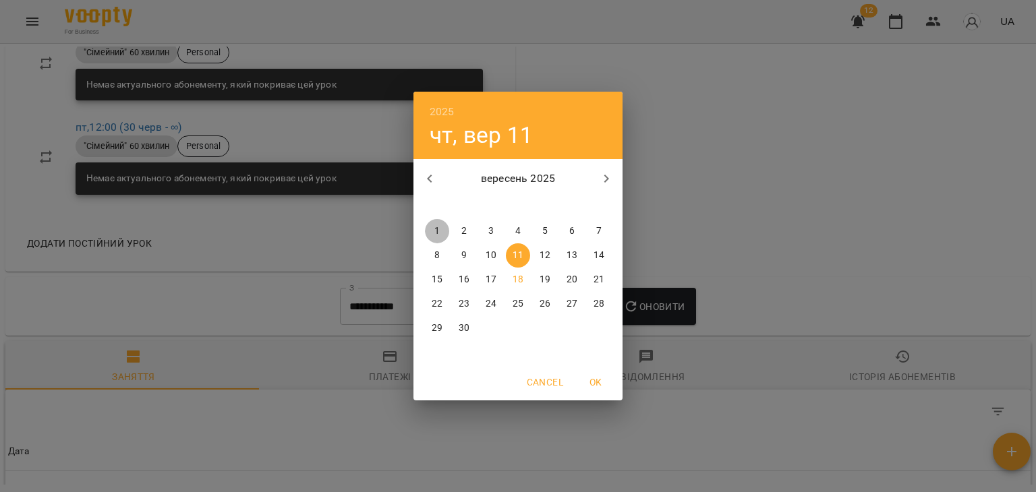
click at [434, 225] on p "1" at bounding box center [436, 231] width 5 height 13
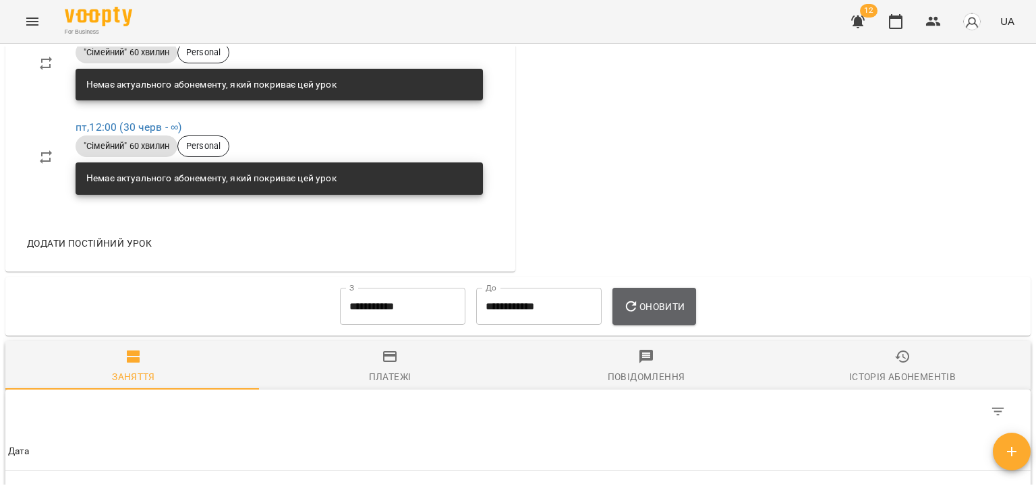
click at [621, 296] on button "Оновити" at bounding box center [653, 307] width 83 height 38
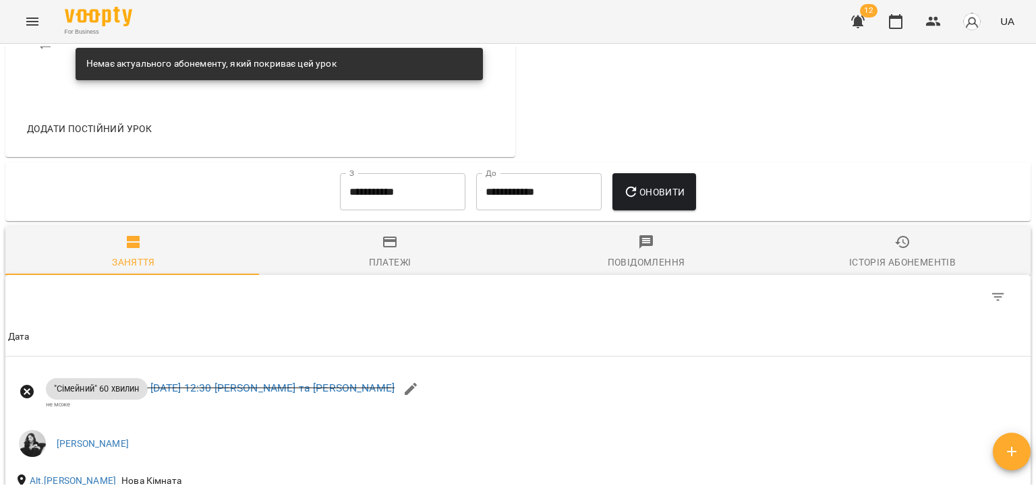
scroll to position [679, 0]
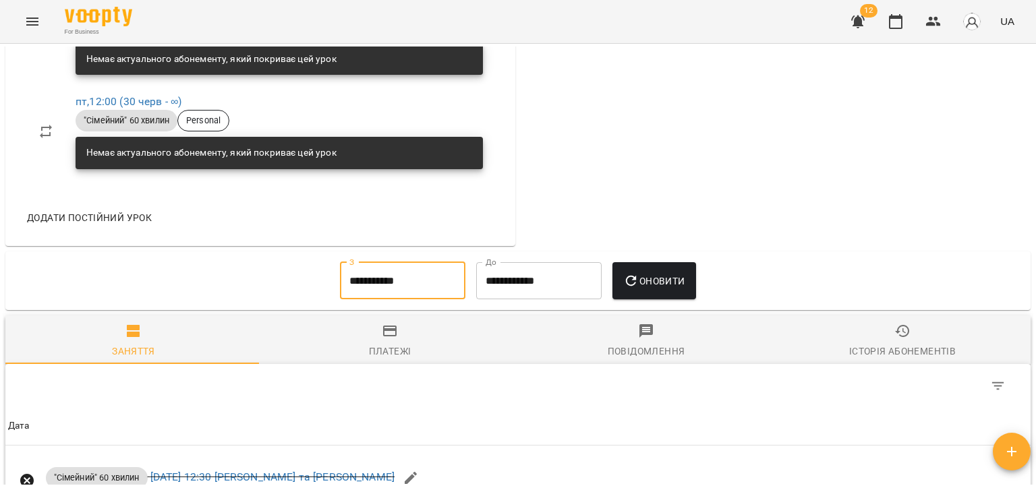
click at [362, 276] on input "**********" at bounding box center [402, 281] width 125 height 38
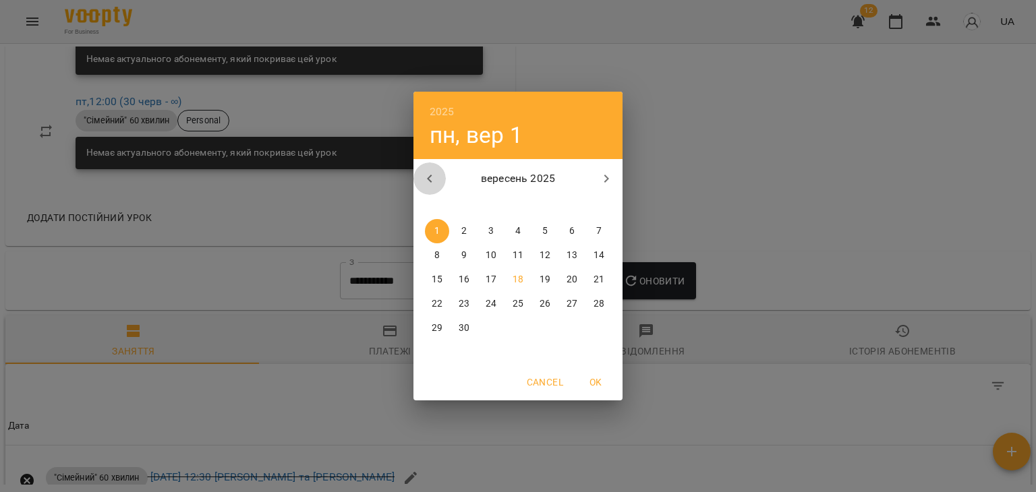
click at [424, 176] on icon "button" at bounding box center [430, 179] width 16 height 16
click at [545, 301] on p "22" at bounding box center [545, 303] width 11 height 13
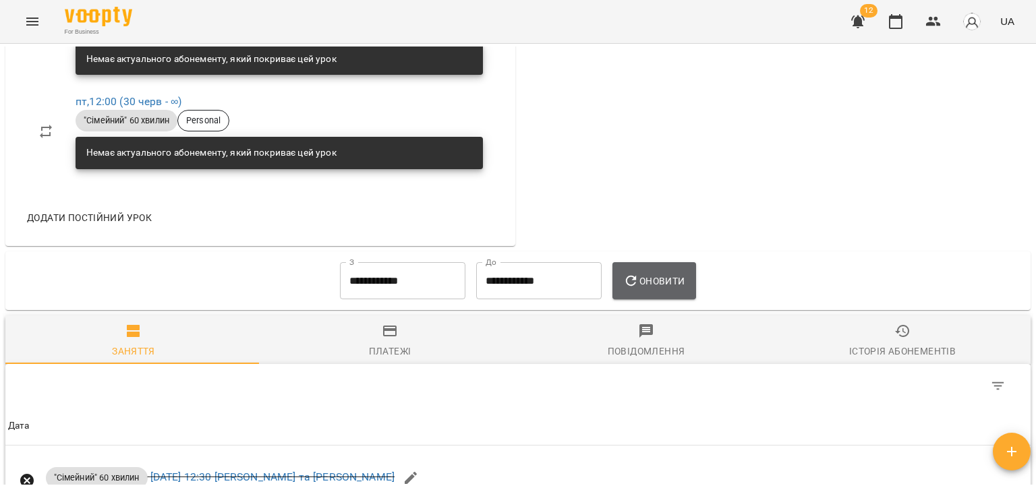
click at [642, 265] on button "Оновити" at bounding box center [653, 281] width 83 height 38
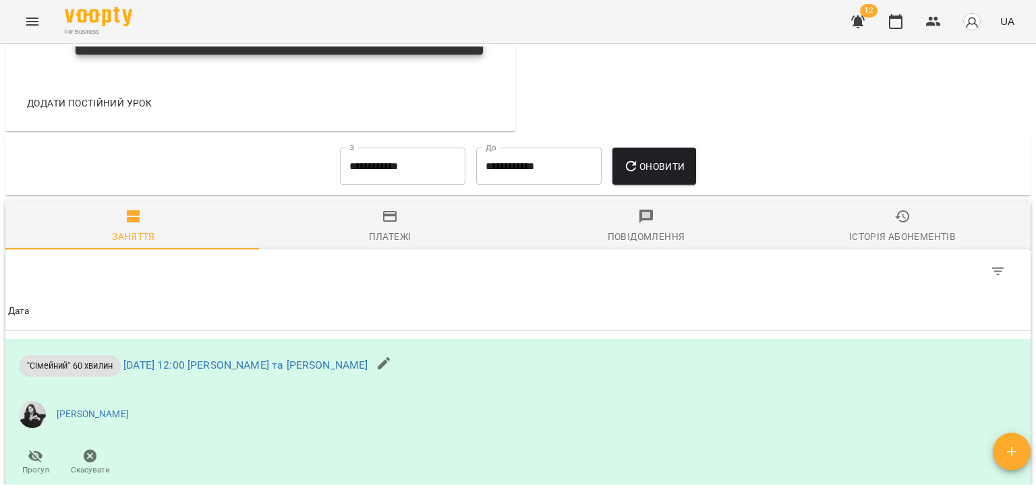
scroll to position [793, 0]
click at [395, 156] on input "**********" at bounding box center [402, 167] width 125 height 38
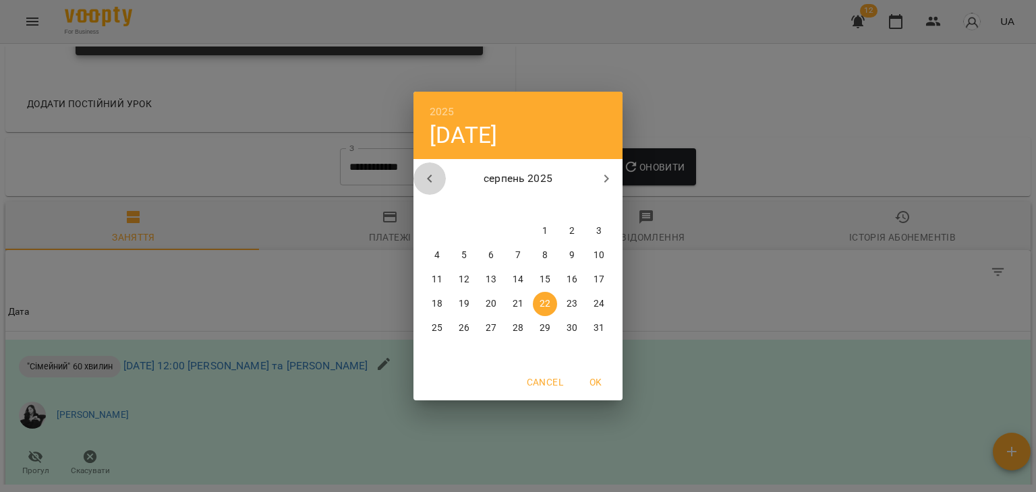
click at [430, 183] on icon "button" at bounding box center [430, 179] width 16 height 16
click at [468, 228] on span "1" at bounding box center [464, 231] width 24 height 13
type input "**********"
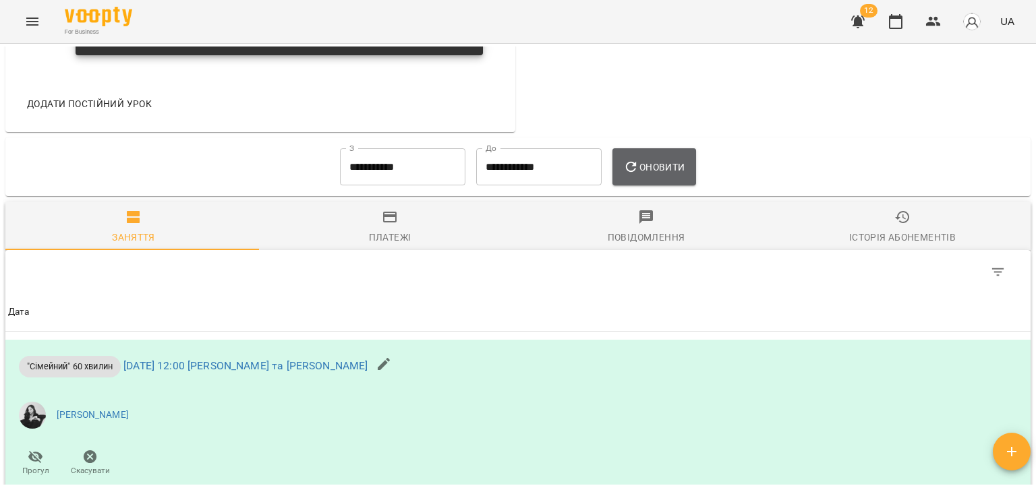
click at [648, 166] on span "Оновити" at bounding box center [653, 167] width 61 height 16
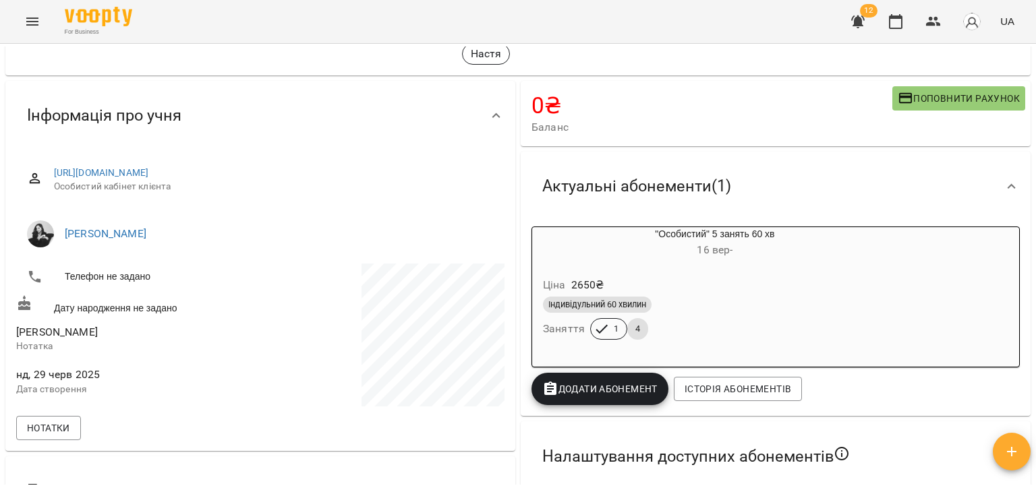
scroll to position [70, 0]
